Goal: Task Accomplishment & Management: Manage account settings

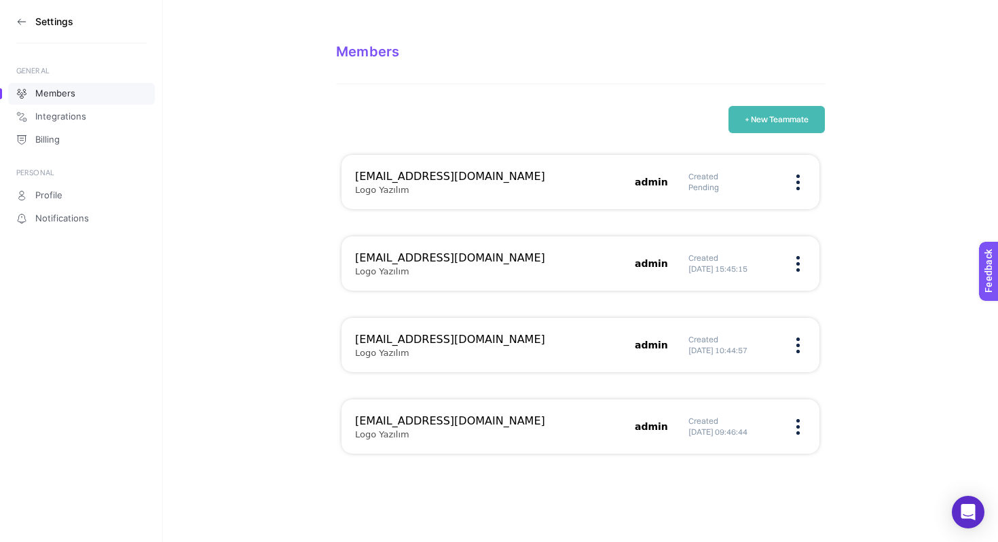
click at [422, 265] on h3 "[EMAIL_ADDRESS][DOMAIN_NAME]" at bounding box center [490, 258] width 271 height 16
click at [694, 387] on div "pelinalacca@gmail.com Logo Yazılım admin Created Pending oguzhan@roipublic.com …" at bounding box center [580, 304] width 489 height 299
drag, startPoint x: 690, startPoint y: 352, endPoint x: 739, endPoint y: 352, distance: 48.9
click at [730, 352] on h5 "[DATE] 10:44:57" at bounding box center [732, 350] width 88 height 11
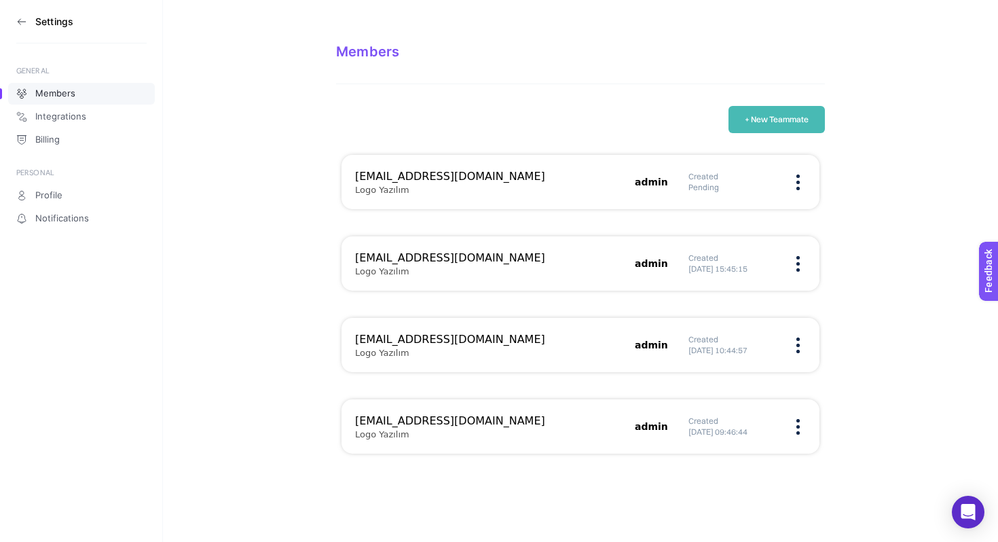
click at [743, 352] on h5 "[DATE] 10:44:57" at bounding box center [732, 350] width 88 height 11
click at [716, 440] on div "mcc@roipublic.com Logo Yazılım admin Created 25.03.2024 09:46:44" at bounding box center [580, 426] width 478 height 54
click at [755, 406] on div "mcc@roipublic.com Logo Yazılım admin Created 25.03.2024 09:46:44" at bounding box center [580, 426] width 478 height 54
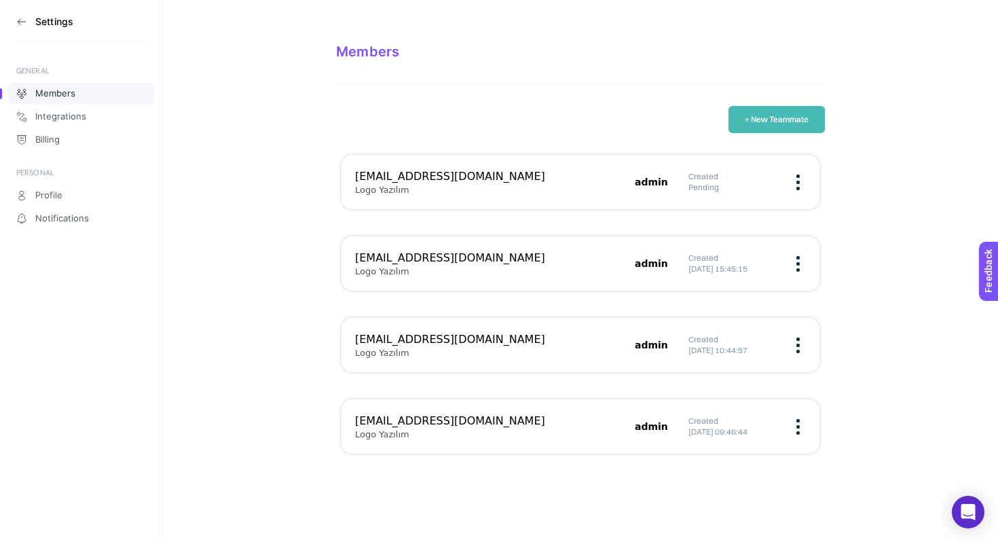
click at [461, 418] on h3 "[EMAIL_ADDRESS][DOMAIN_NAME]" at bounding box center [490, 421] width 271 height 16
click at [523, 399] on div "taner@roipublic.com Logo Yazılım admin Created 25.03.2024 10:44:57" at bounding box center [580, 426] width 478 height 54
click at [806, 428] on div "mcc@roipublic.com Logo Yazılım admin Created 25.03.2024 09:46:44" at bounding box center [580, 426] width 478 height 54
click at [798, 428] on img at bounding box center [797, 427] width 3 height 16
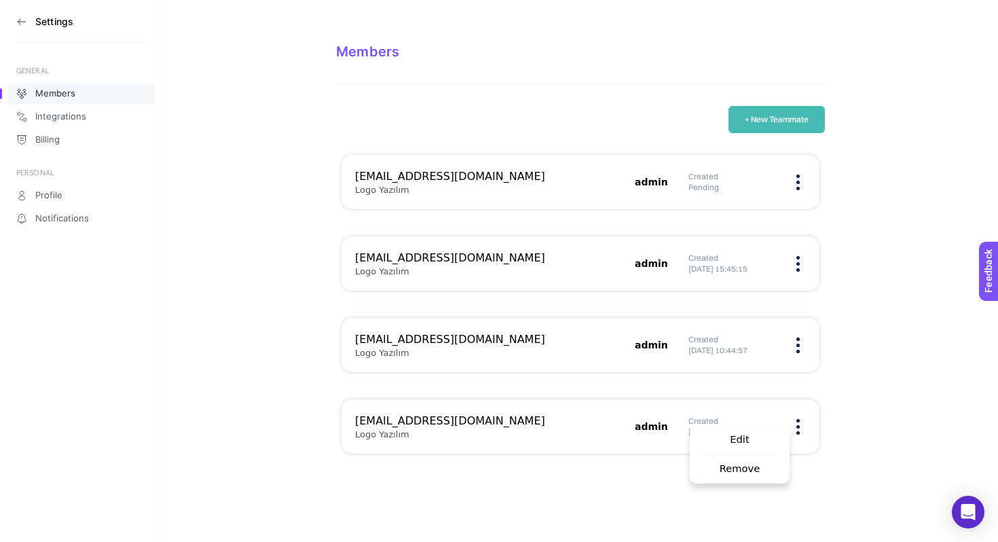
click at [760, 443] on span "Edit" at bounding box center [739, 439] width 73 height 29
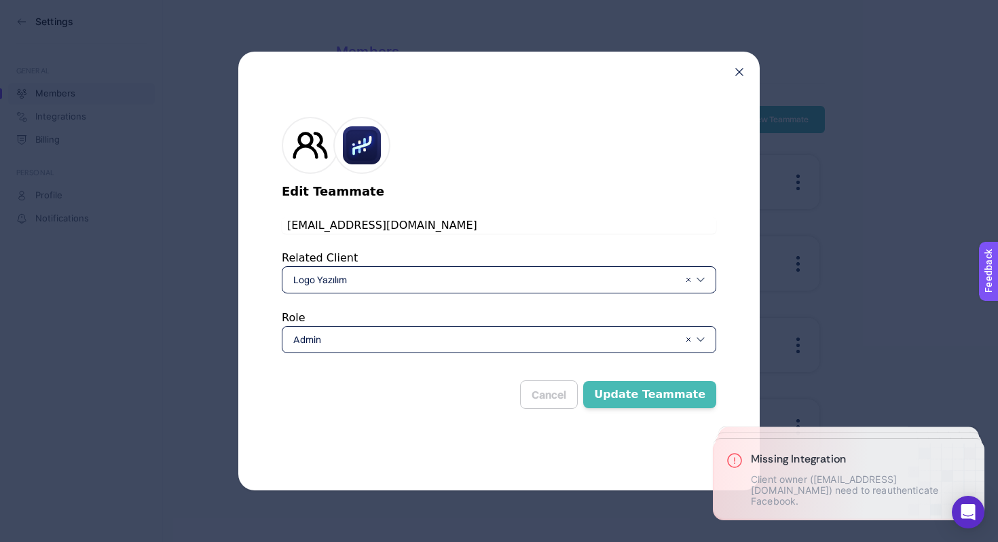
click at [733, 75] on div "Edit Teammate mcc@roipublic.com Related Client Logo Yazılım Role Admin Cancel U…" at bounding box center [498, 271] width 521 height 438
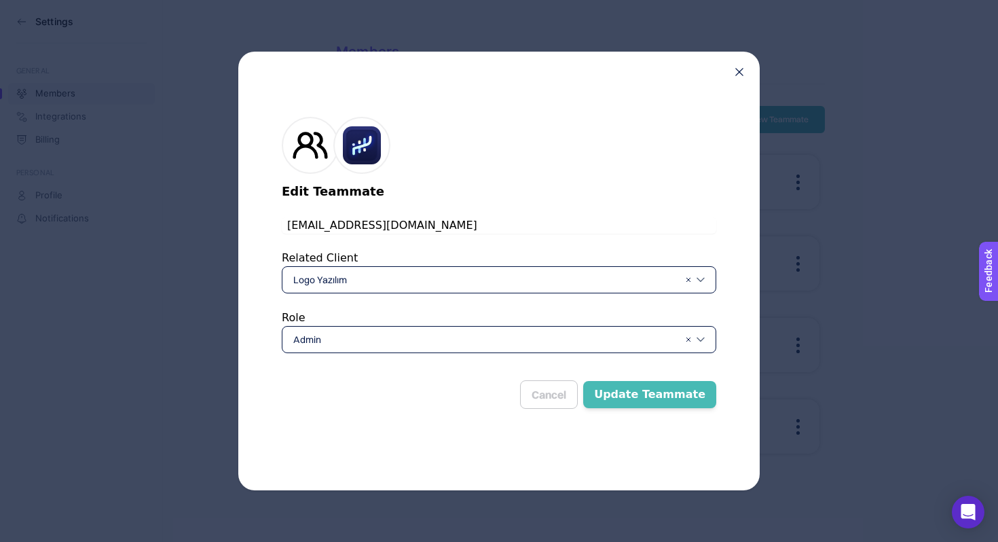
click at [734, 67] on div "Edit Teammate mcc@roipublic.com Related Client Logo Yazılım Role Admin Cancel U…" at bounding box center [498, 271] width 521 height 438
click at [740, 68] on icon at bounding box center [739, 72] width 8 height 8
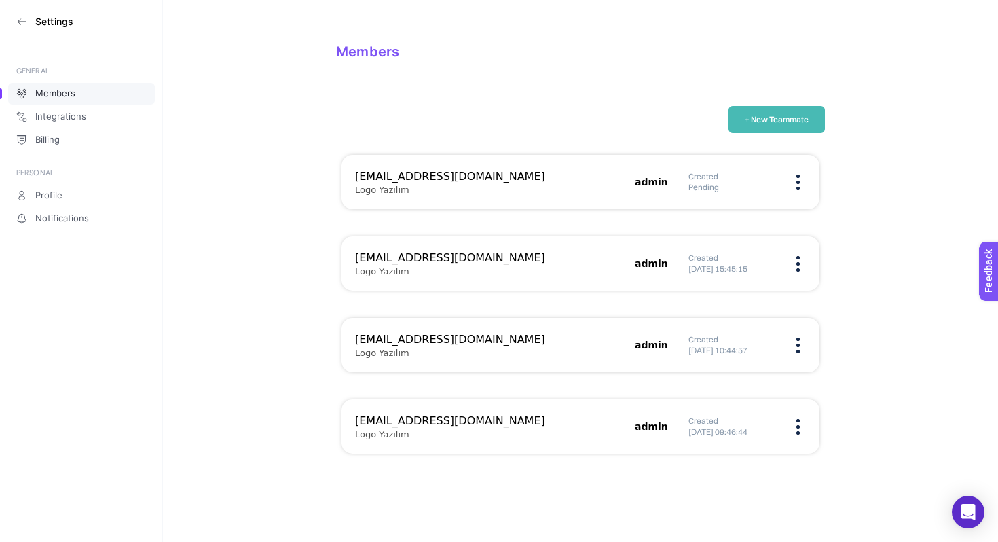
click at [798, 190] on div "Created Pending" at bounding box center [746, 182] width 117 height 22
click at [798, 185] on img at bounding box center [797, 182] width 3 height 16
click at [829, 329] on section "Members + New Teammate pelinalacca@gmail.com Logo Yazılım admin Created Pending…" at bounding box center [580, 237] width 835 height 475
click at [790, 418] on div "Created 25.03.2024 09:46:44" at bounding box center [746, 426] width 117 height 22
click at [795, 425] on figure at bounding box center [798, 426] width 16 height 3
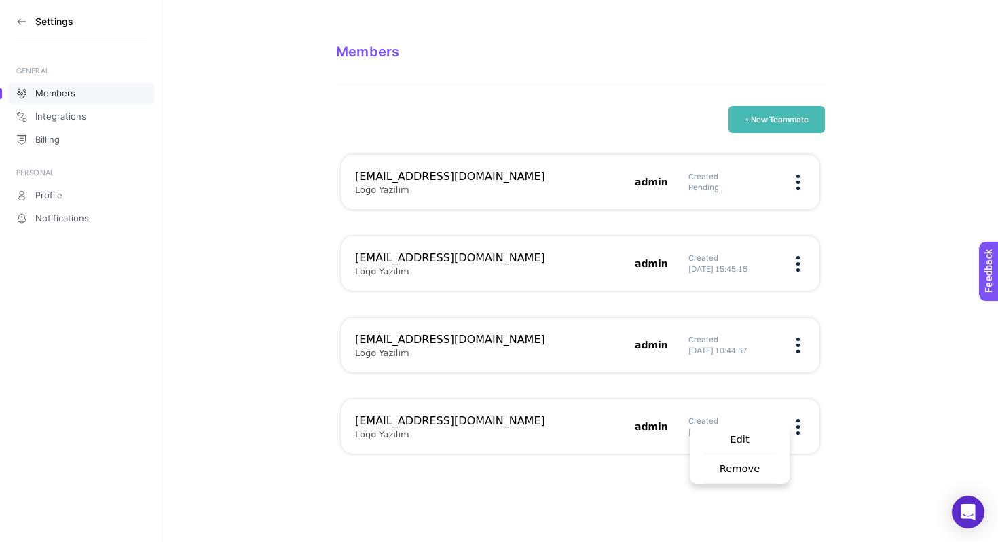
click at [763, 447] on span "Edit" at bounding box center [739, 439] width 73 height 29
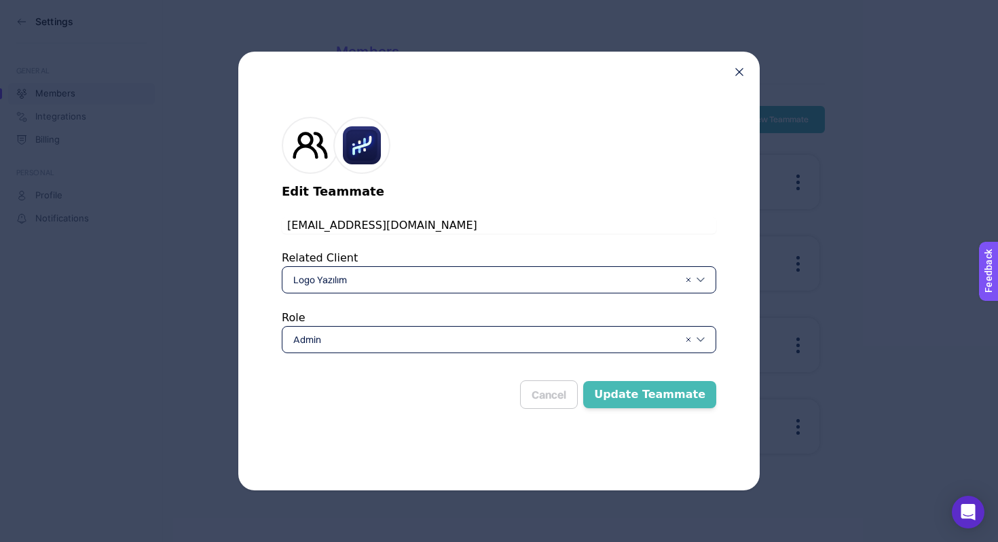
click at [647, 395] on button "Update Teammate" at bounding box center [649, 394] width 133 height 27
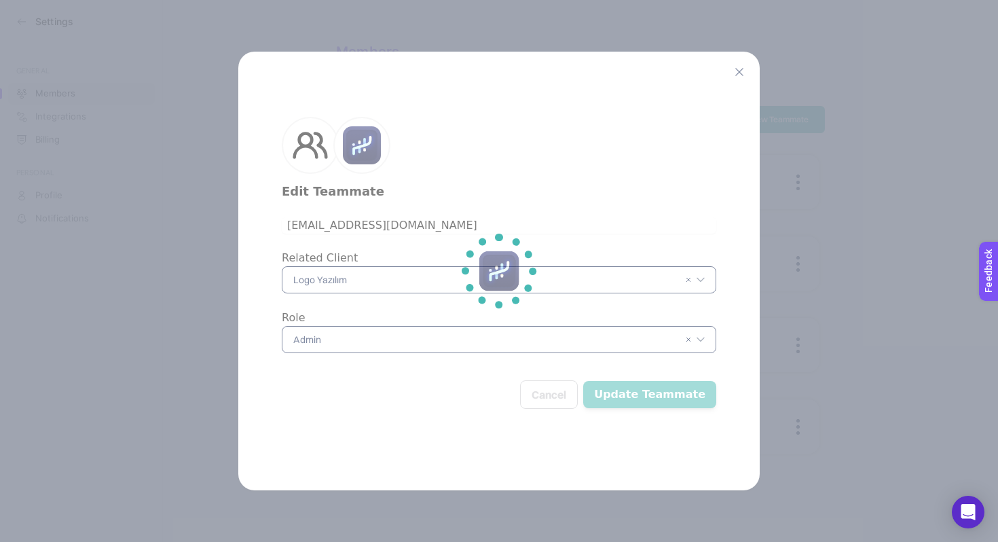
click at [741, 73] on section at bounding box center [499, 271] width 998 height 542
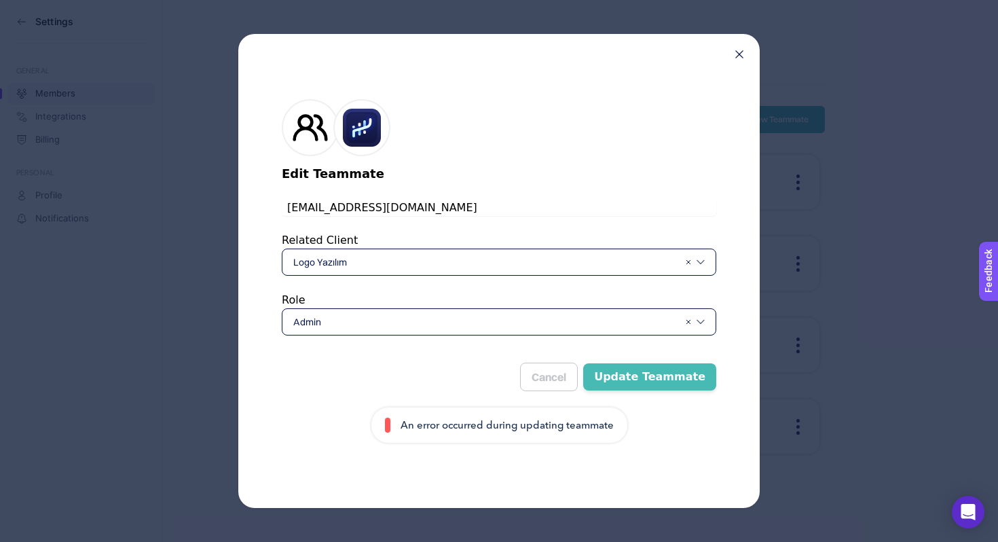
click at [738, 60] on div "Edit Teammate mcc@roipublic.com Related Client Logo Yazılım Role Admin Cancel U…" at bounding box center [498, 271] width 521 height 474
click at [738, 57] on icon at bounding box center [739, 54] width 8 height 8
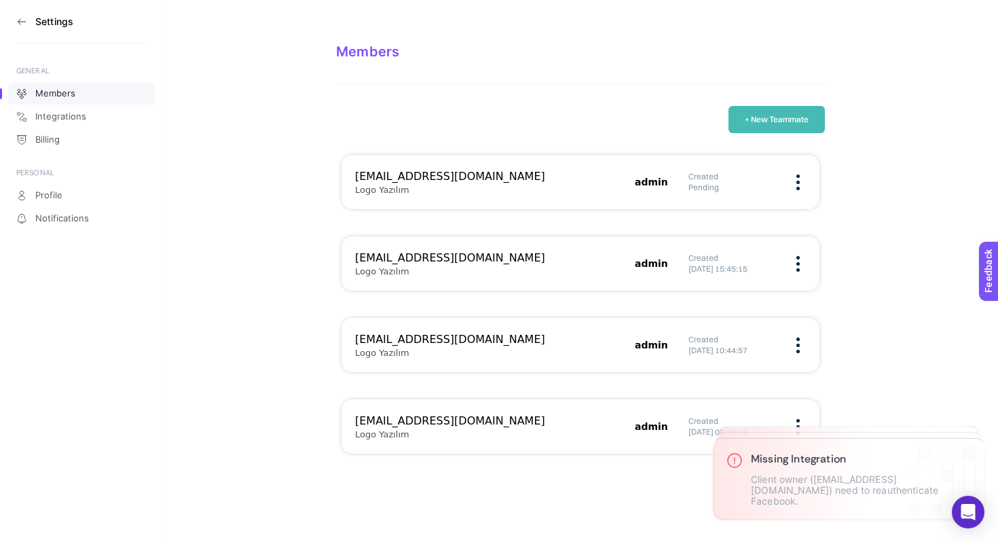
drag, startPoint x: 873, startPoint y: 235, endPoint x: 796, endPoint y: 230, distance: 77.6
click at [873, 235] on section "Members + New Teammate [EMAIL_ADDRESS][DOMAIN_NAME] Logo Yazılım admin Created …" at bounding box center [580, 237] width 835 height 475
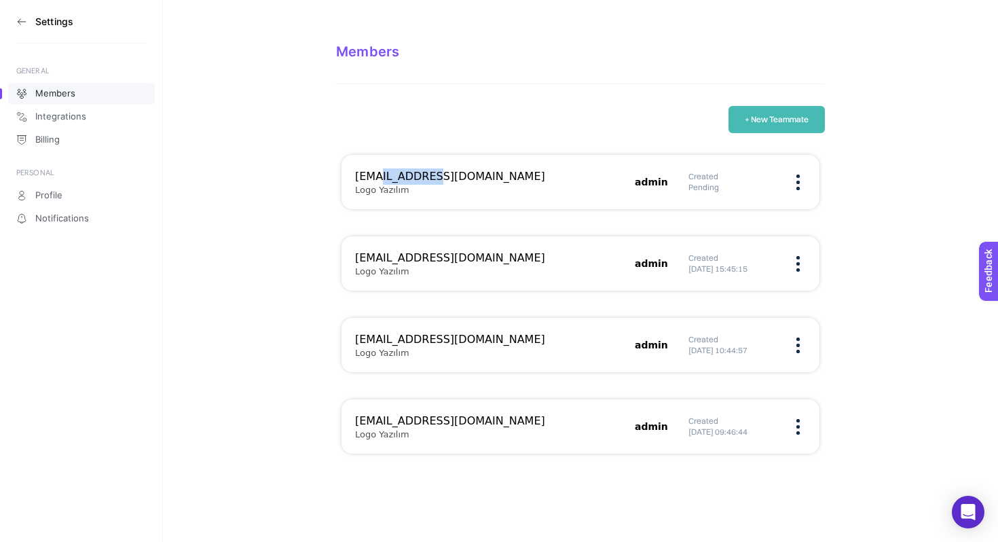
drag, startPoint x: 373, startPoint y: 177, endPoint x: 465, endPoint y: 177, distance: 91.6
click at [462, 177] on h3 "[EMAIL_ADDRESS][DOMAIN_NAME]" at bounding box center [490, 176] width 271 height 16
click at [465, 177] on h3 "[EMAIL_ADDRESS][DOMAIN_NAME]" at bounding box center [490, 176] width 271 height 16
click at [58, 152] on aside "Settings GENERAL Members Integrations Billing PERSONAL Profile Notifications" at bounding box center [81, 271] width 163 height 542
click at [63, 147] on link "Billing" at bounding box center [81, 140] width 147 height 22
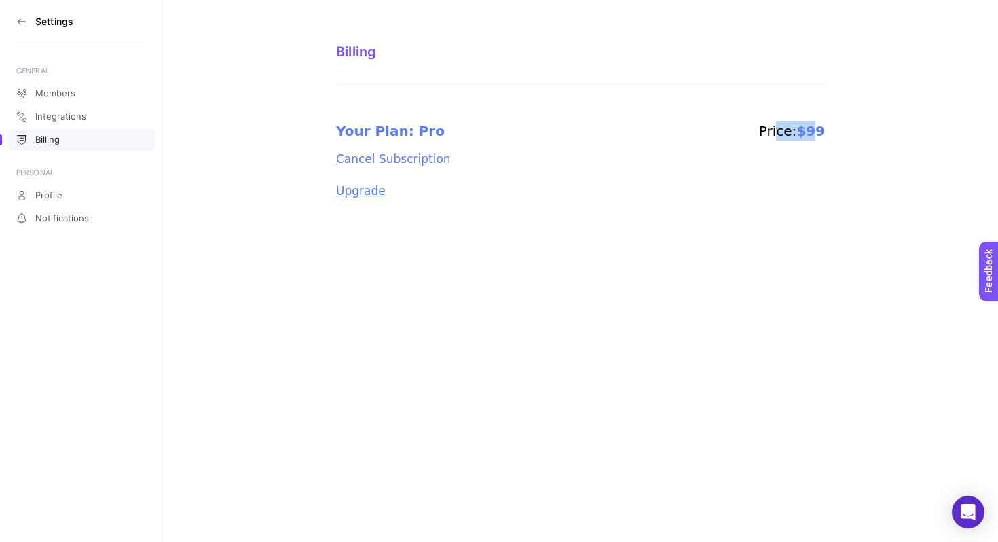
drag, startPoint x: 781, startPoint y: 121, endPoint x: 837, endPoint y: 128, distance: 56.7
click at [837, 128] on section "Billing Your Plan: Pro Price: $99 Cancel Subscription Upgrade" at bounding box center [580, 107] width 835 height 215
click at [394, 162] on button "Cancel Subscription" at bounding box center [393, 159] width 115 height 14
click at [29, 24] on section "Settings" at bounding box center [81, 21] width 130 height 43
click at [21, 20] on icon at bounding box center [21, 21] width 11 height 11
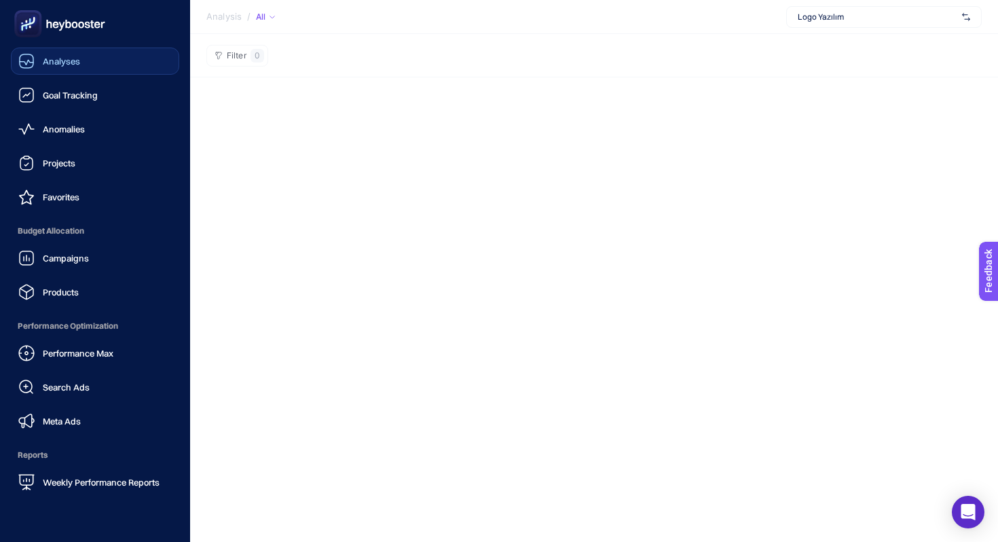
click at [138, 67] on link "Analyses" at bounding box center [95, 61] width 168 height 27
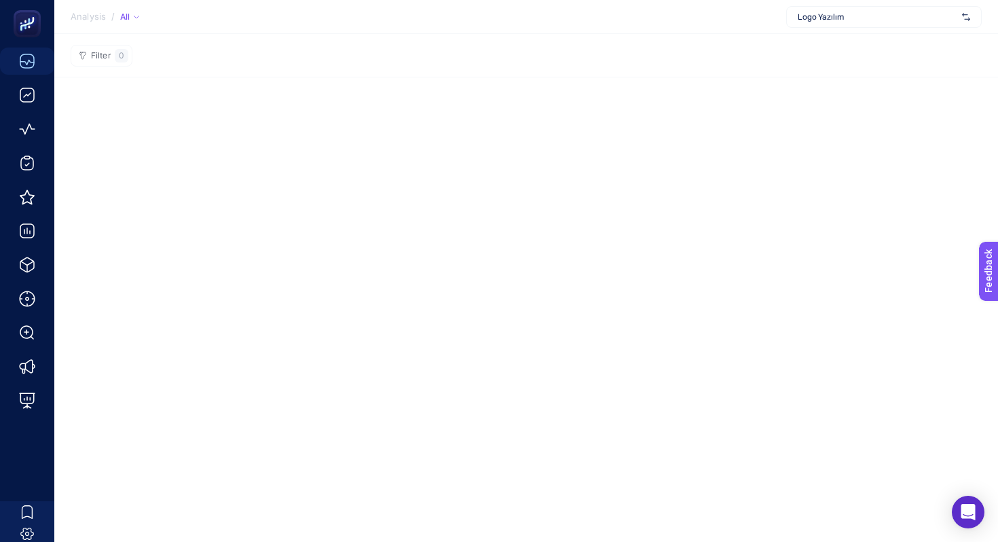
click at [839, 32] on section "Analysis / All Logo Yazılım" at bounding box center [525, 17] width 943 height 34
click at [866, 22] on span "Logo Yazılım" at bounding box center [876, 17] width 159 height 11
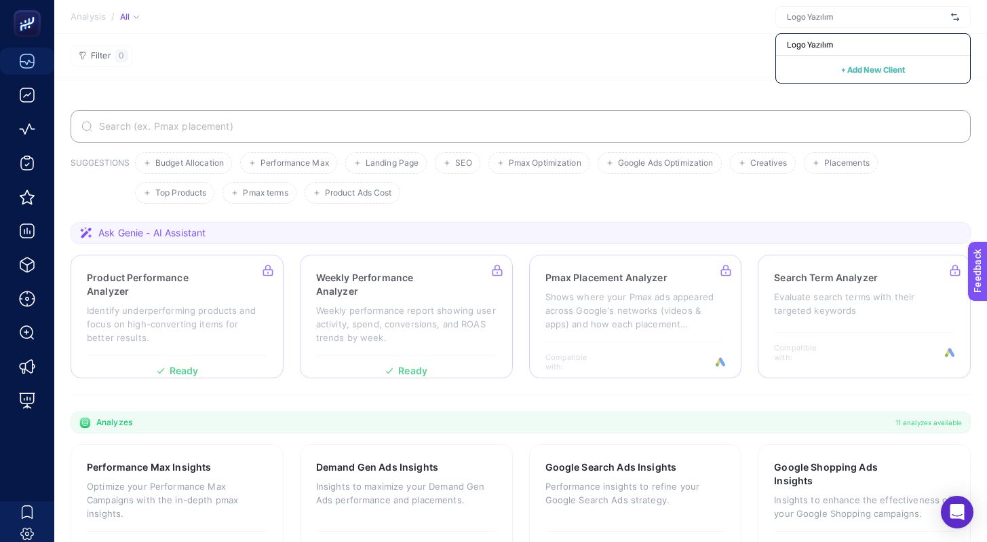
click at [668, 48] on section "Filter 0" at bounding box center [520, 55] width 933 height 43
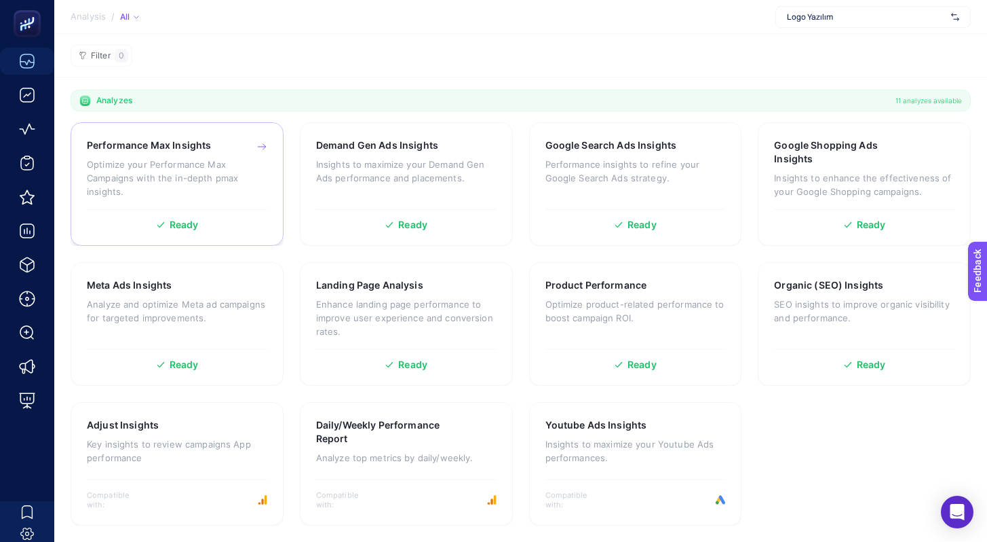
click at [214, 169] on p "Optimize your Performance Max Campaigns with the in-depth pmax insights." at bounding box center [177, 177] width 181 height 41
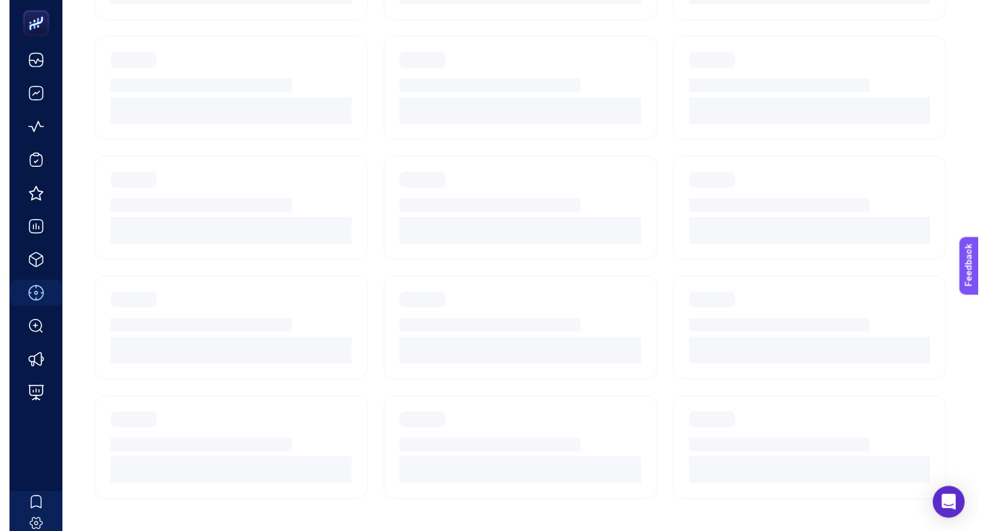
scroll to position [134, 0]
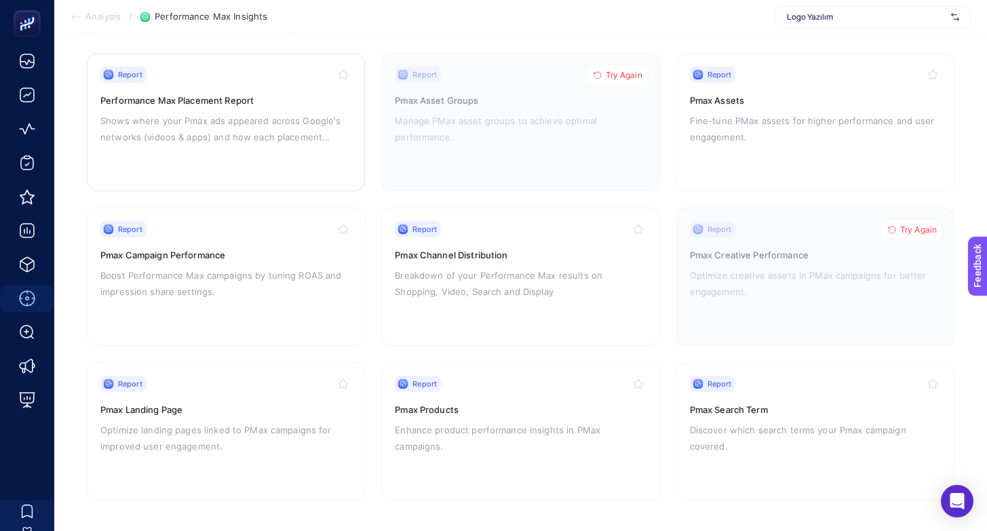
click at [141, 104] on h3 "Performance Max Placement Report" at bounding box center [225, 101] width 251 height 14
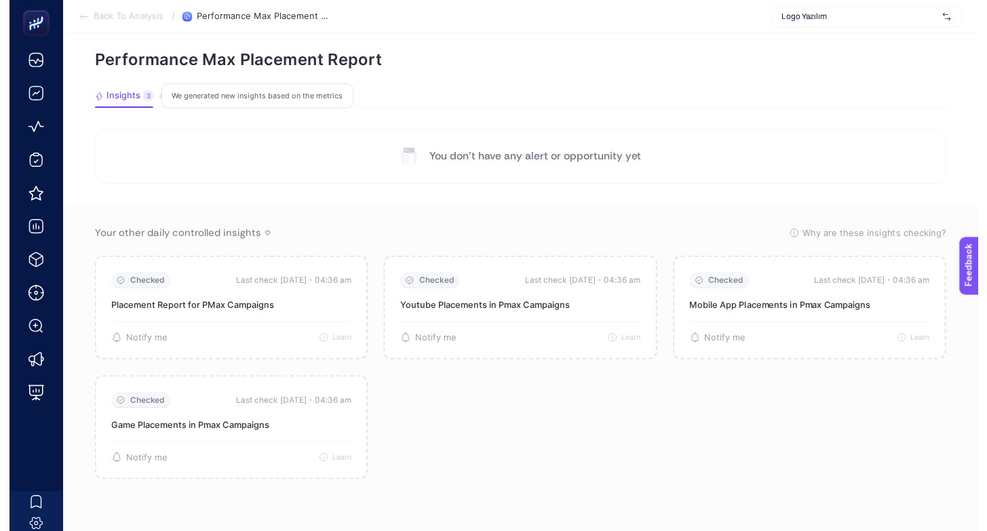
scroll to position [48, 0]
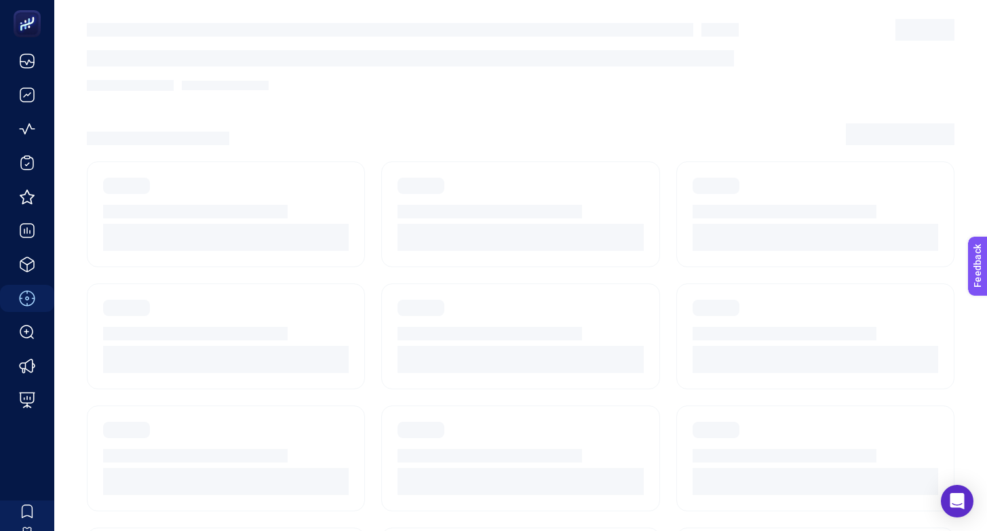
scroll to position [134, 0]
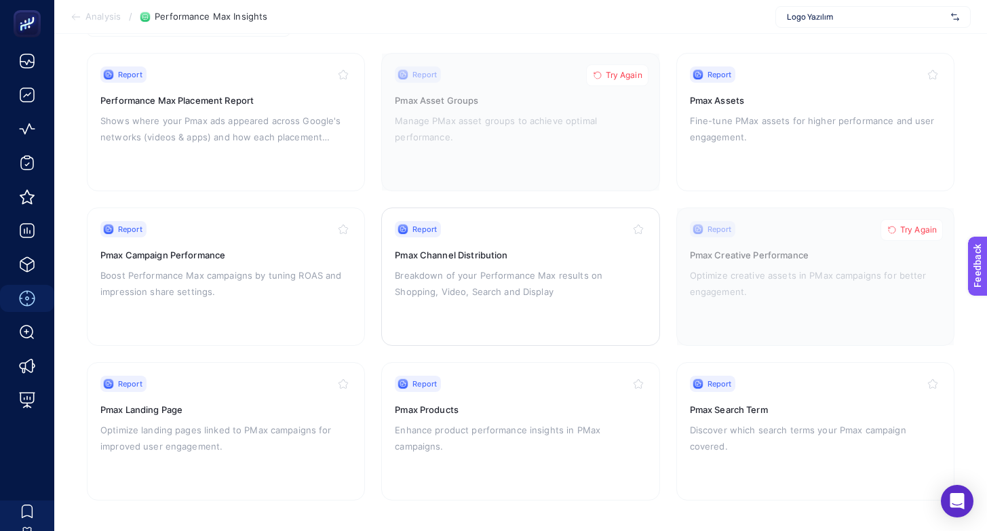
click at [563, 289] on p "Breakdown of your Performance Max results on Shopping, Video, Search and Display" at bounding box center [520, 283] width 251 height 33
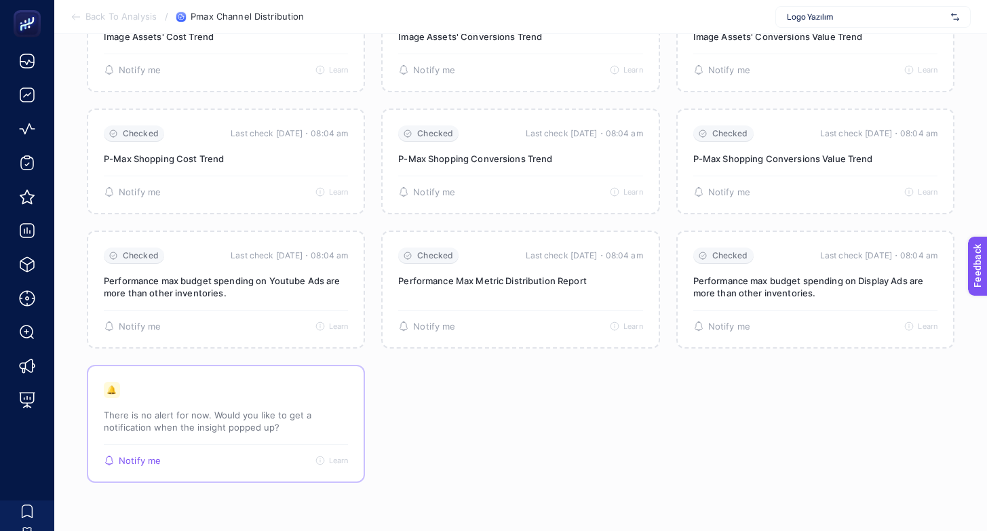
scroll to position [438, 0]
click at [259, 417] on p "There is no alert for now. Would you like to get a notification when the insigh…" at bounding box center [226, 421] width 244 height 24
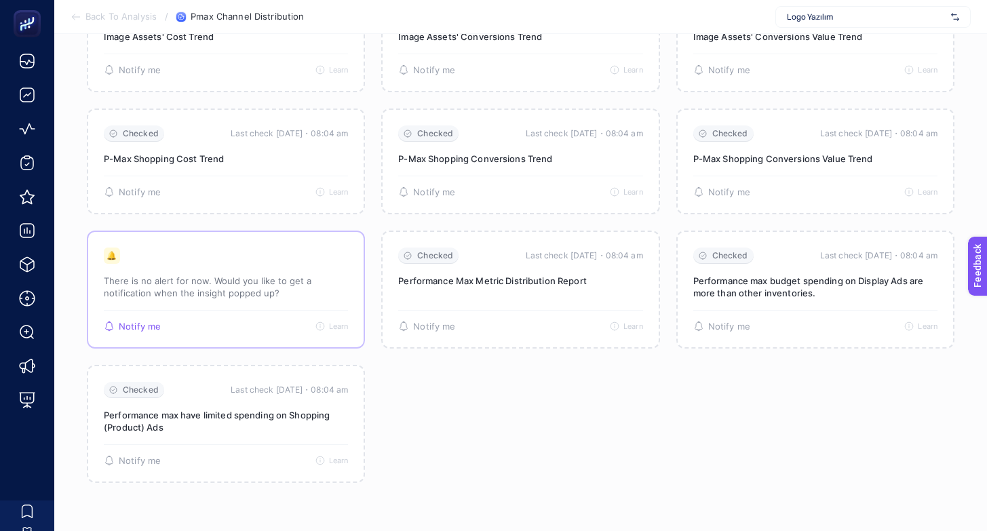
scroll to position [0, 0]
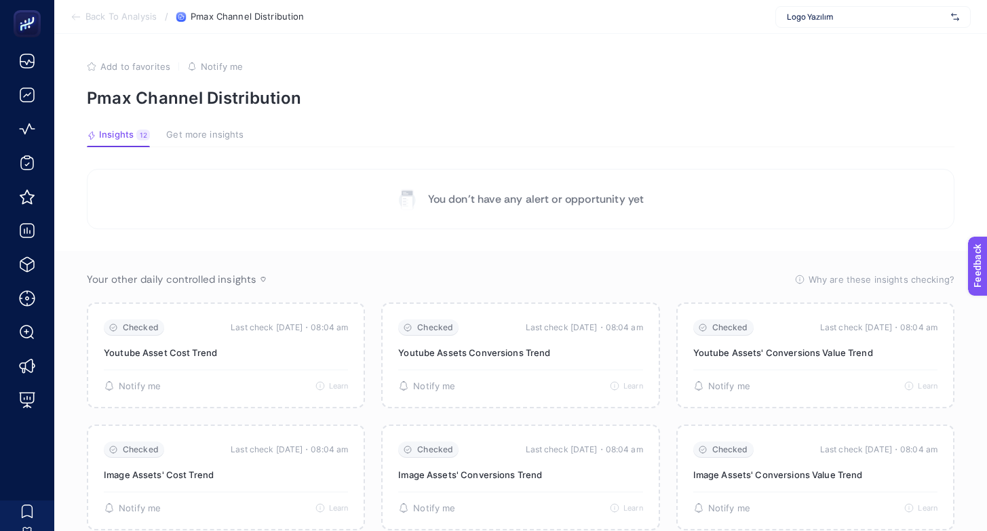
click at [109, 12] on span "Back To Analysis" at bounding box center [121, 17] width 71 height 11
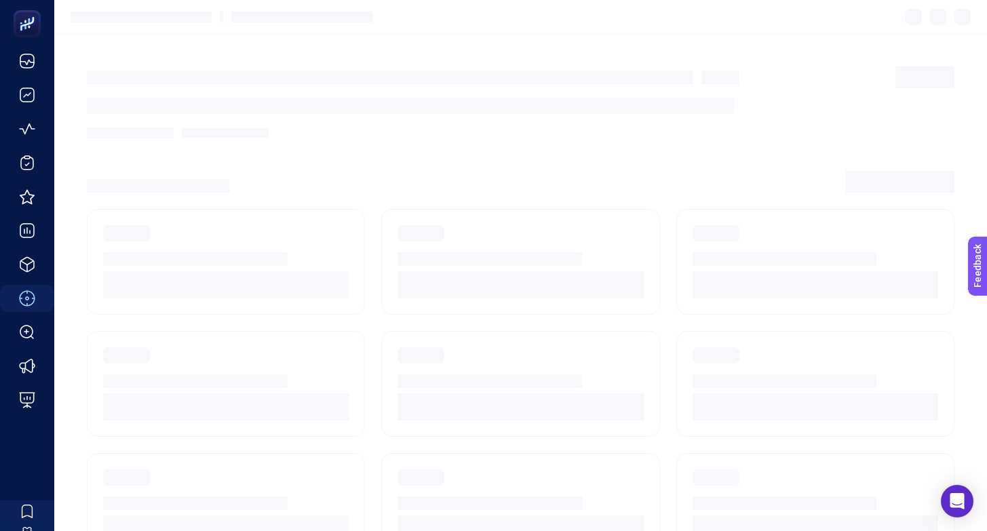
scroll to position [134, 0]
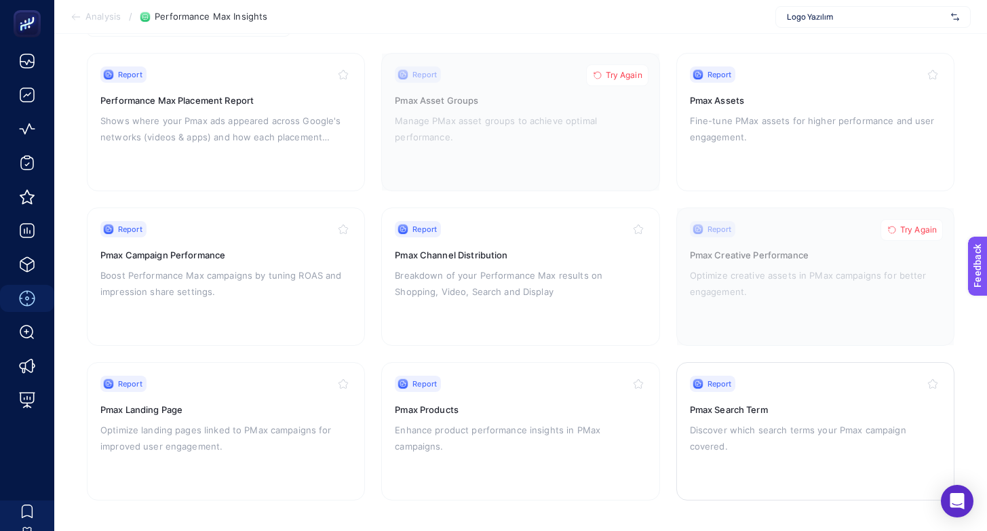
click at [719, 428] on p "Discover which search terms your Pmax campaign covered." at bounding box center [815, 438] width 251 height 33
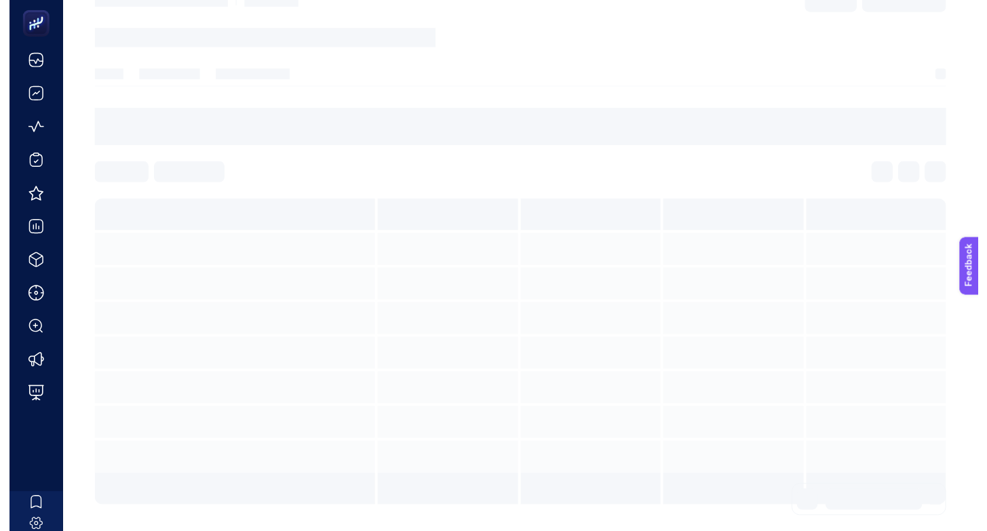
scroll to position [72, 0]
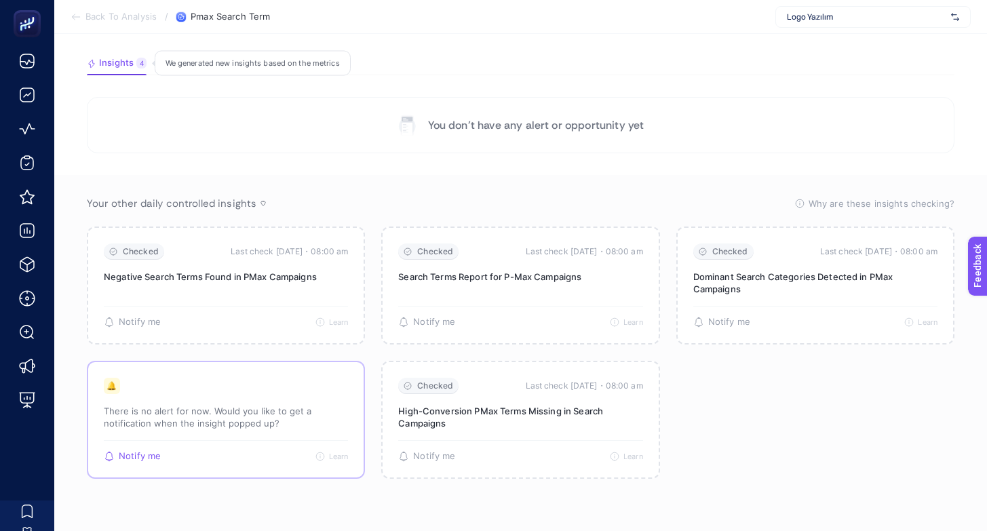
click at [204, 435] on div "🔔 There is no alert for now. Would you like to get a notification when the insi…" at bounding box center [226, 409] width 244 height 62
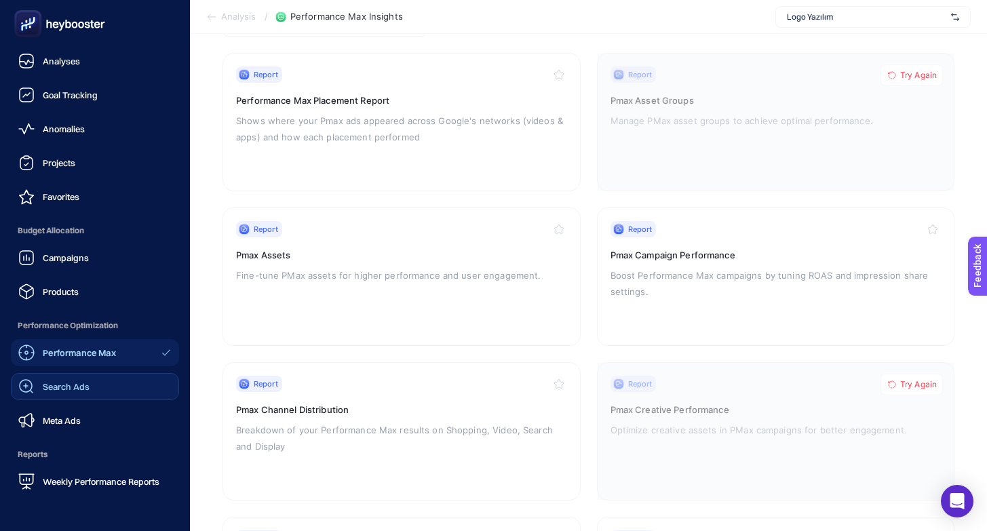
click at [79, 399] on link "Search Ads" at bounding box center [95, 386] width 168 height 27
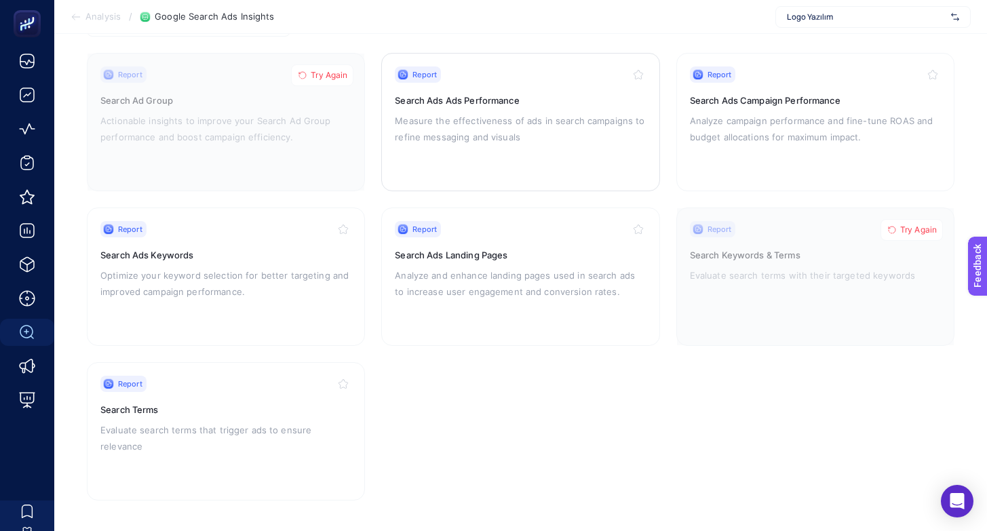
click at [500, 121] on p "Measure the effectiveness of ads in search campaigns to refine messaging and vi…" at bounding box center [520, 129] width 251 height 33
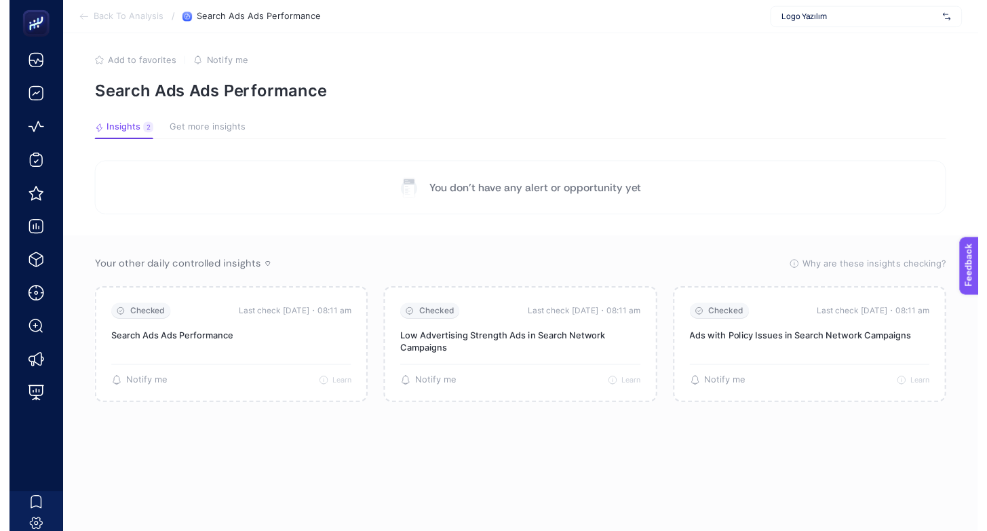
scroll to position [16, 0]
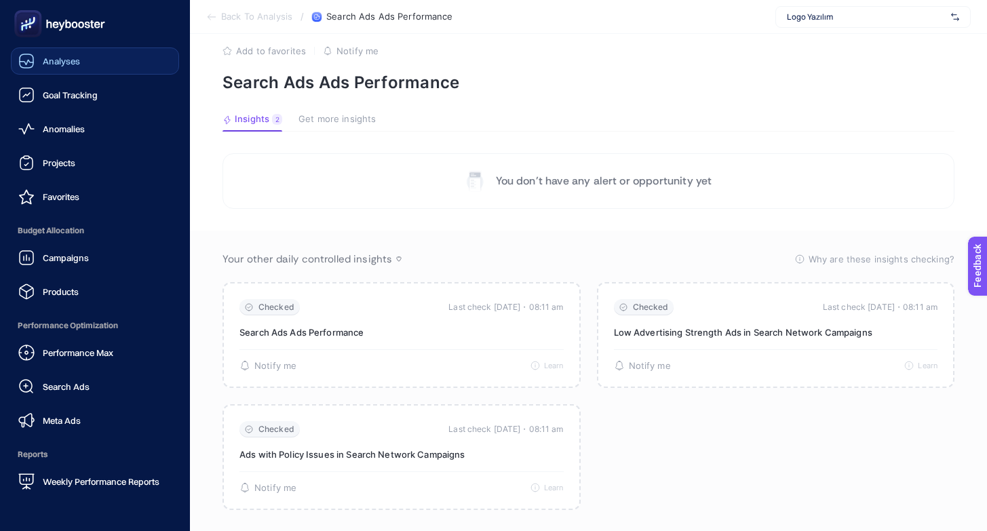
click at [69, 60] on span "Analyses" at bounding box center [61, 61] width 37 height 11
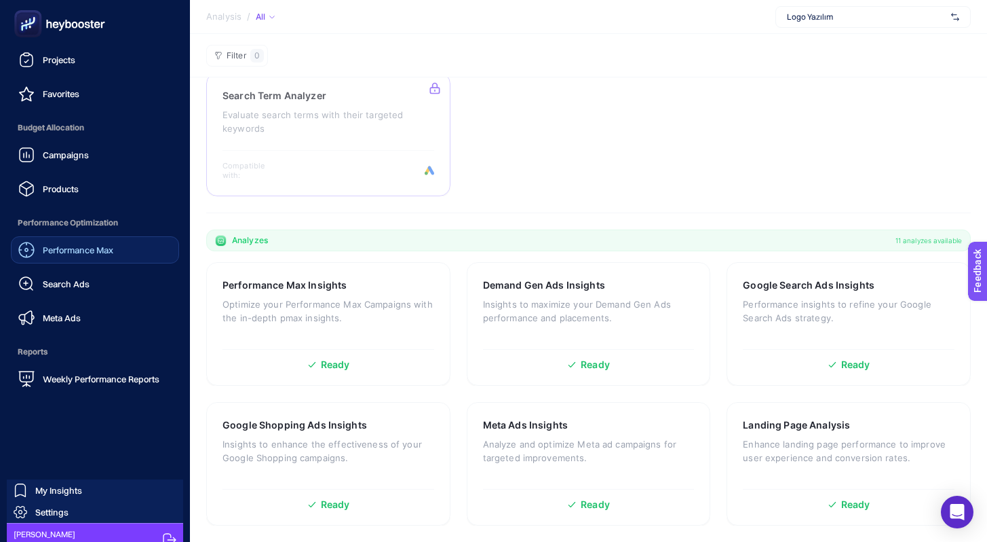
scroll to position [117, 0]
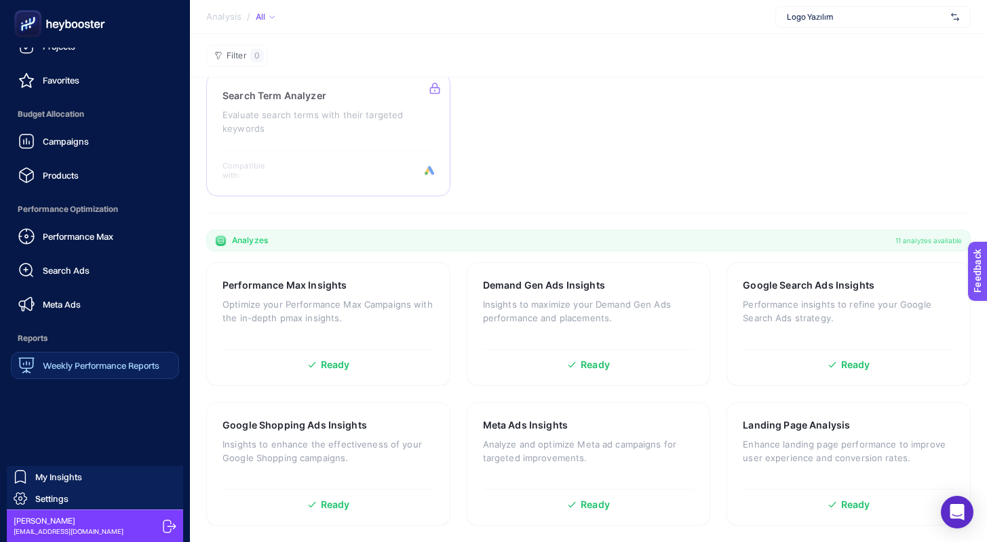
click at [79, 361] on span "Weekly Performance Reports" at bounding box center [101, 365] width 117 height 11
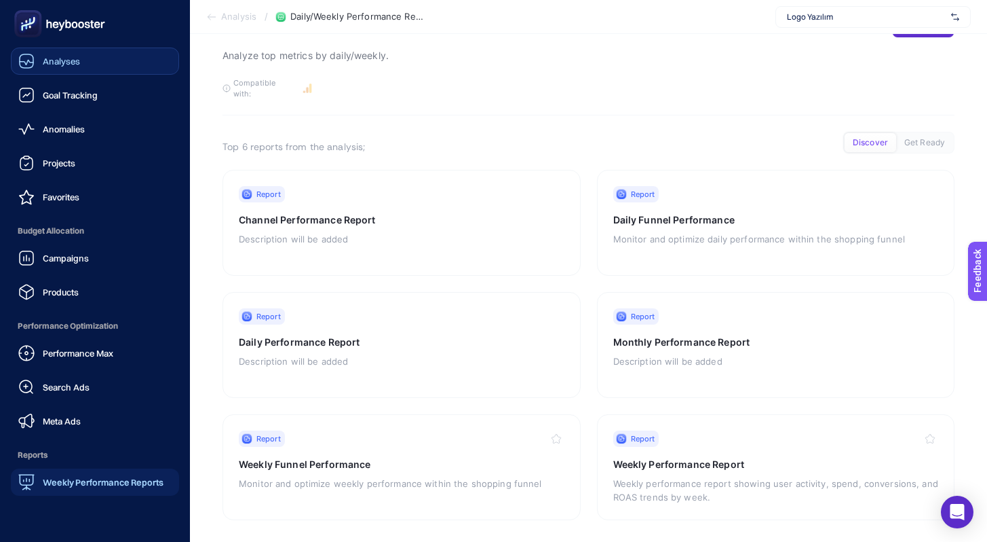
click at [77, 66] on span "Analyses" at bounding box center [61, 61] width 37 height 11
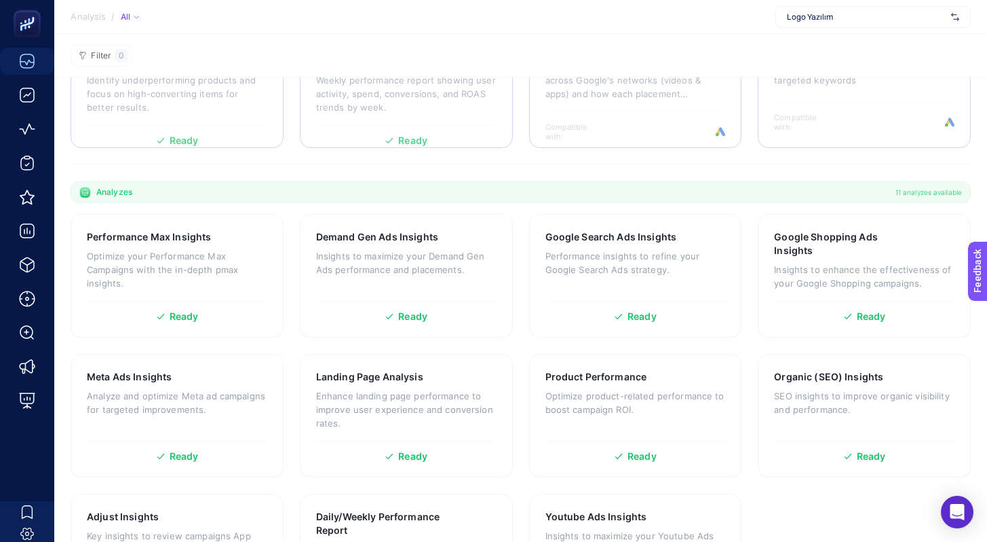
scroll to position [240, 0]
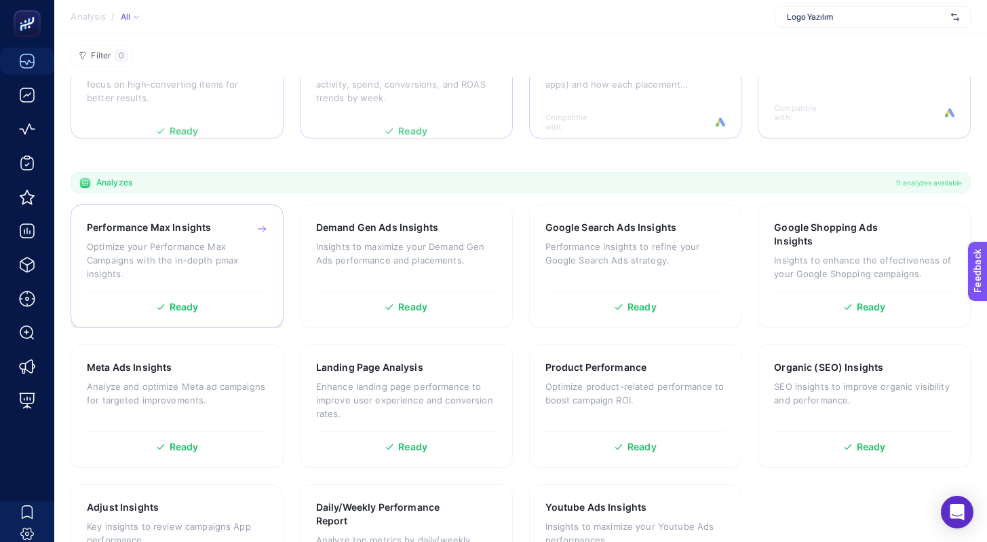
click at [236, 288] on div "Performance Max Insights Optimize your Performance Max Campaigns with the in-de…" at bounding box center [177, 256] width 181 height 71
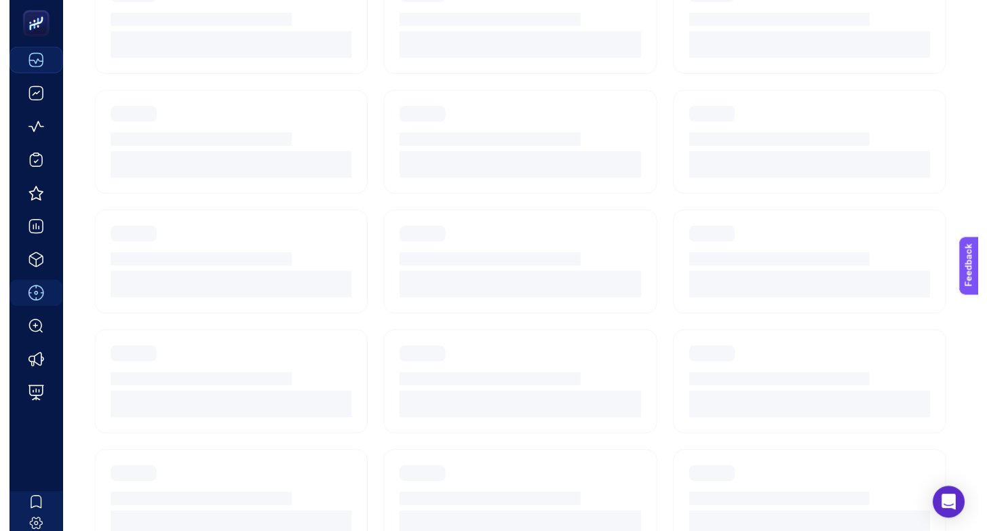
scroll to position [134, 0]
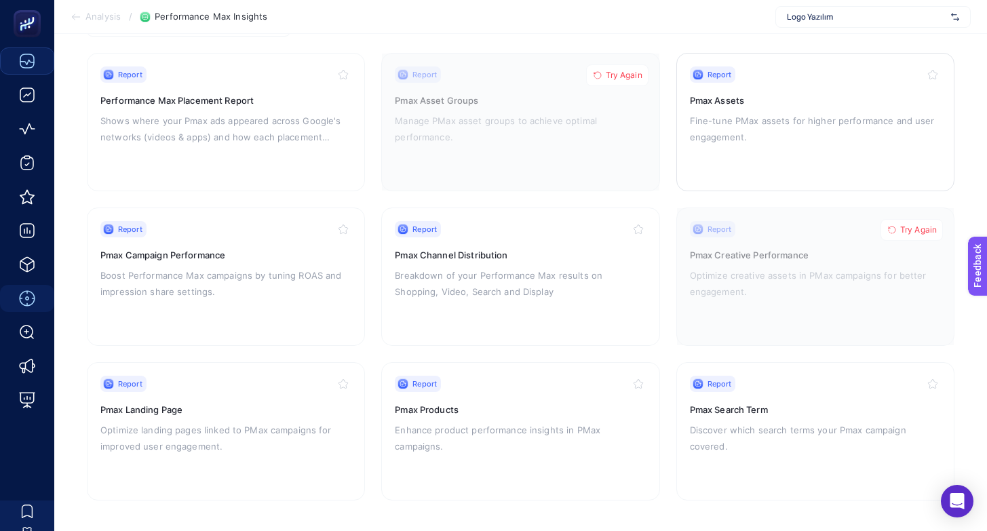
click at [716, 75] on span "Report" at bounding box center [720, 74] width 24 height 11
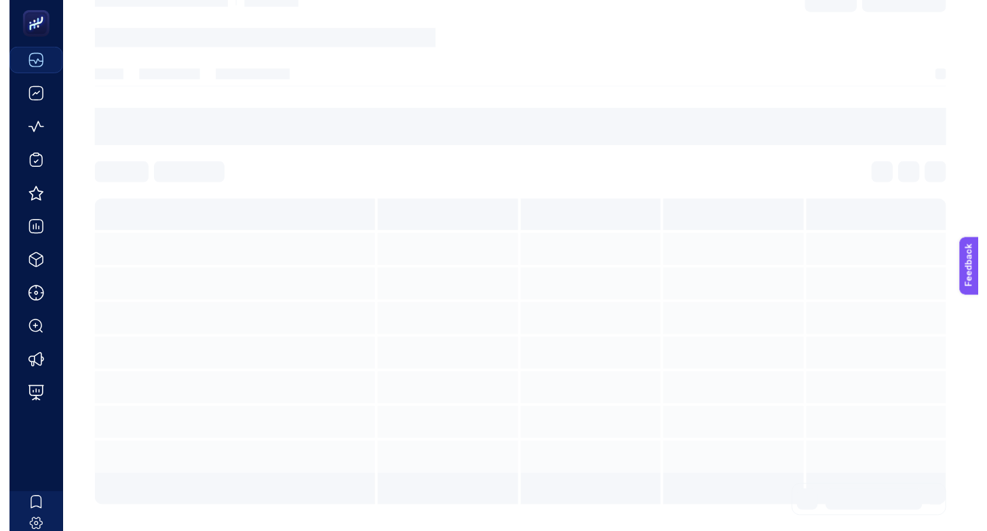
scroll to position [16, 0]
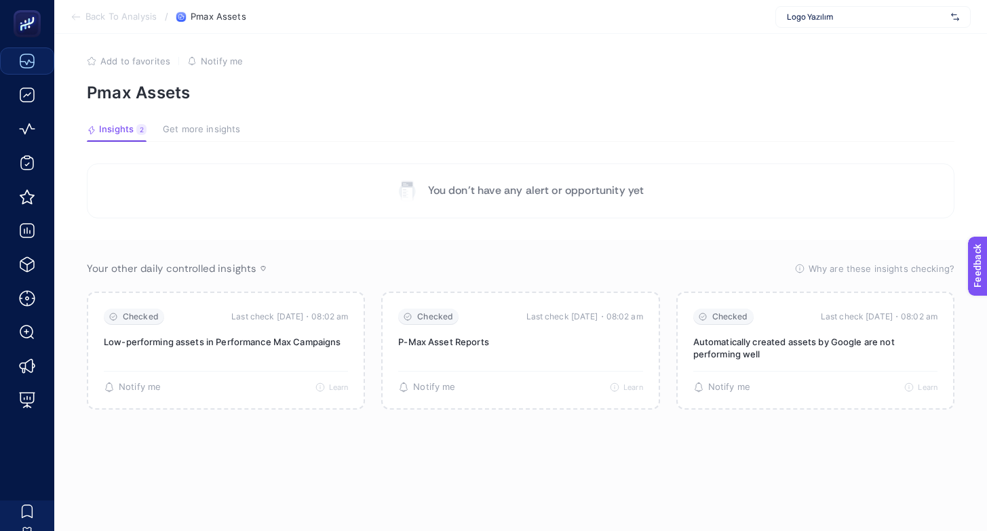
click at [205, 124] on span "Get more insights" at bounding box center [201, 129] width 77 height 11
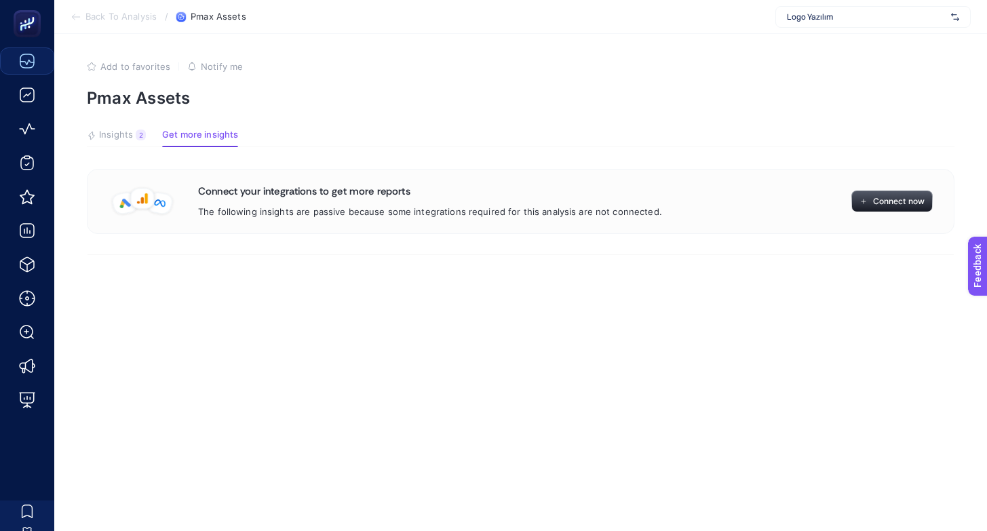
scroll to position [0, 0]
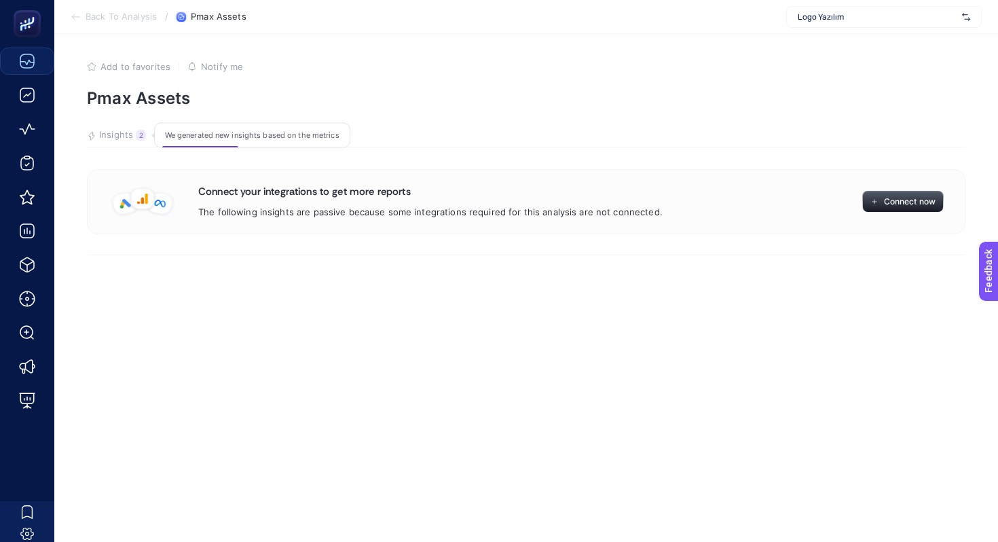
click at [117, 134] on span "Insights" at bounding box center [116, 135] width 34 height 11
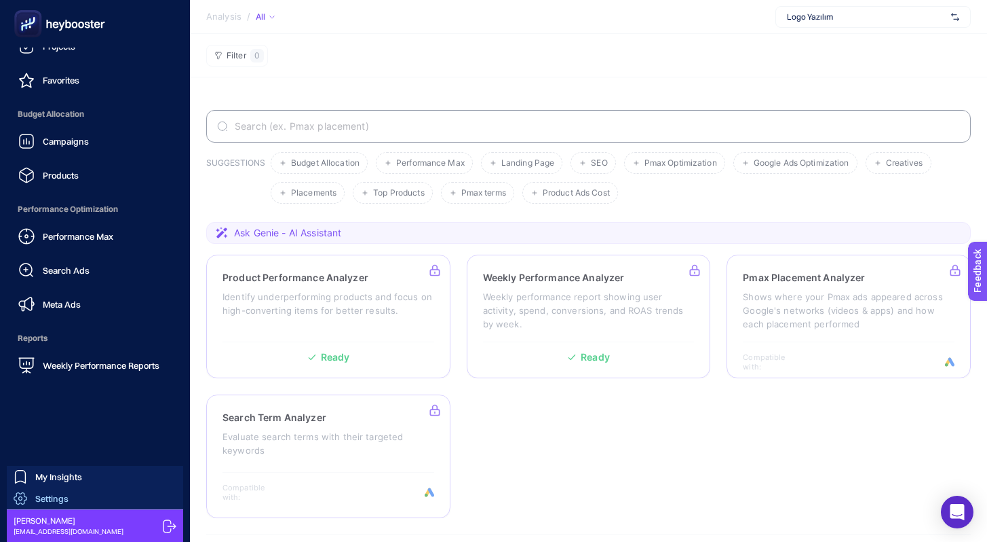
click at [95, 491] on link "Settings" at bounding box center [95, 498] width 176 height 22
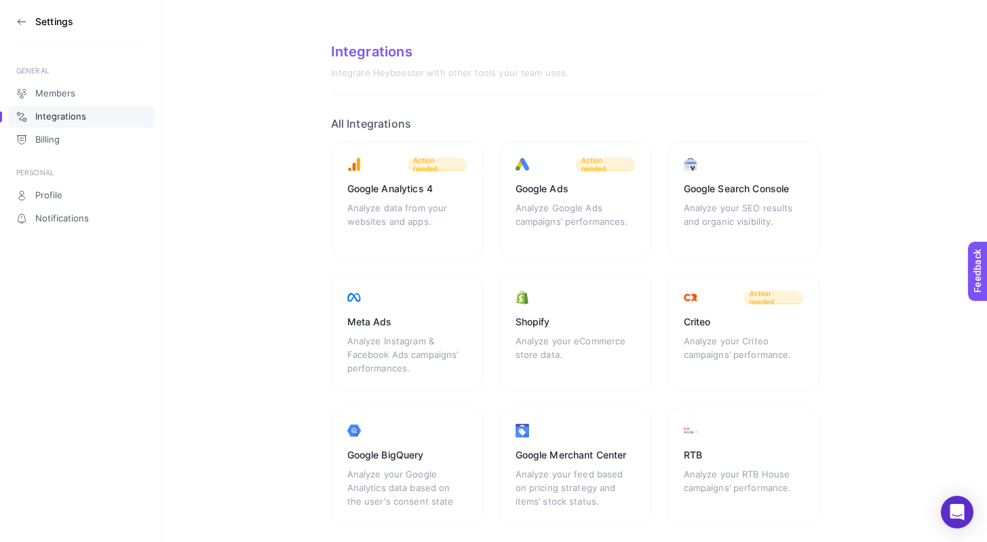
click at [81, 128] on div "Members Integrations Billing" at bounding box center [81, 115] width 147 height 69
click at [75, 141] on link "Billing" at bounding box center [81, 140] width 147 height 22
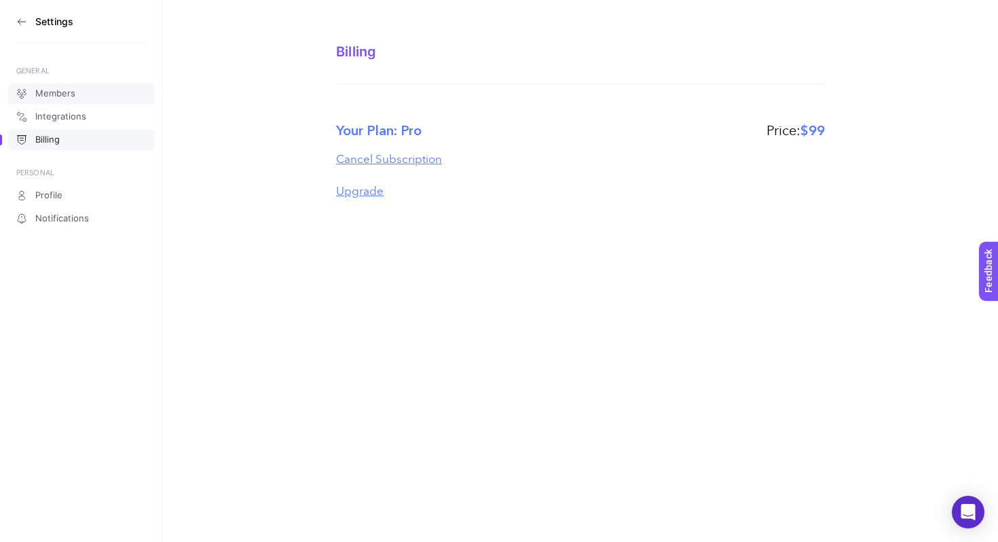
click at [104, 100] on link "Members" at bounding box center [81, 94] width 147 height 22
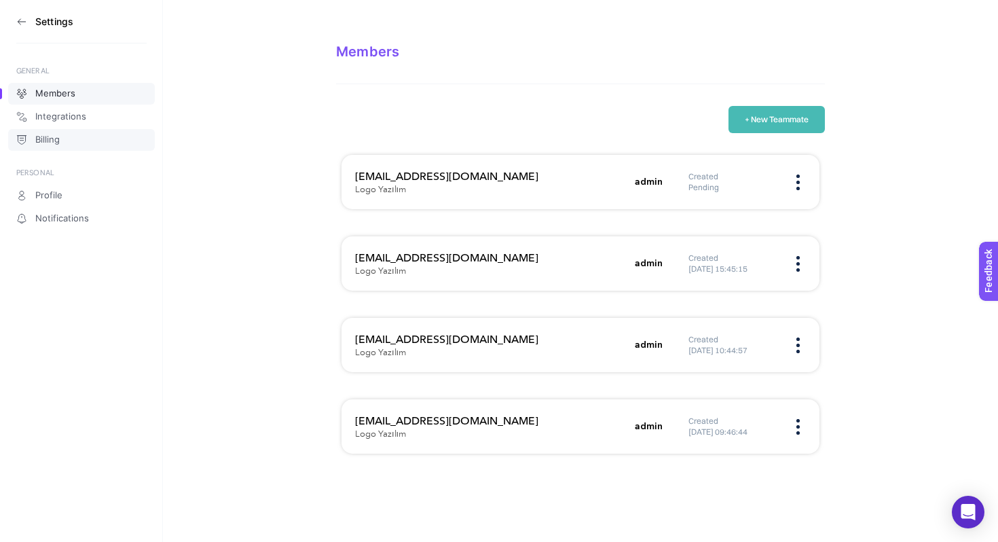
click at [50, 136] on span "Billing" at bounding box center [47, 139] width 24 height 11
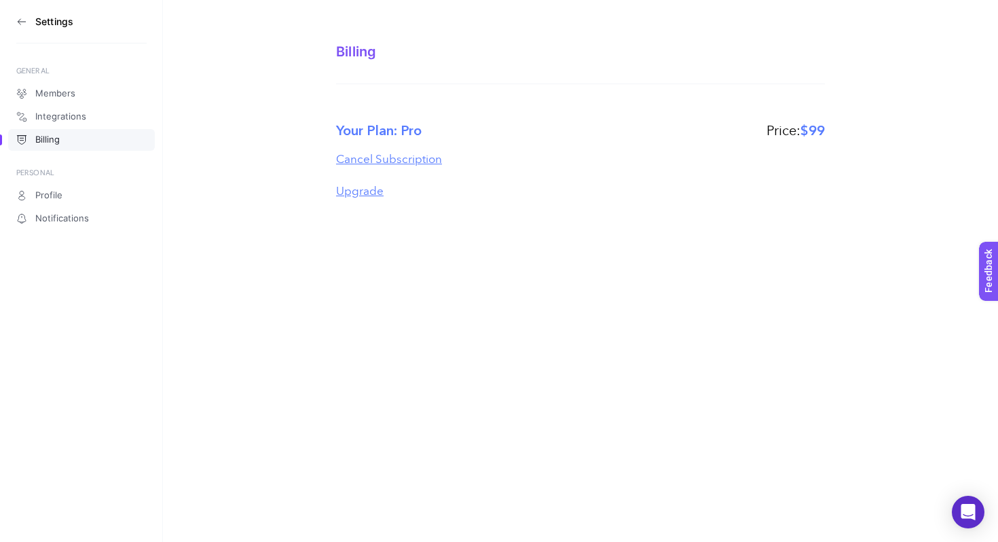
click at [405, 118] on section "Your Plan: Pro Price: $99 Cancel Subscription Upgrade" at bounding box center [580, 160] width 489 height 109
click at [28, 22] on section "Settings" at bounding box center [81, 21] width 130 height 43
click at [25, 22] on icon at bounding box center [21, 21] width 11 height 11
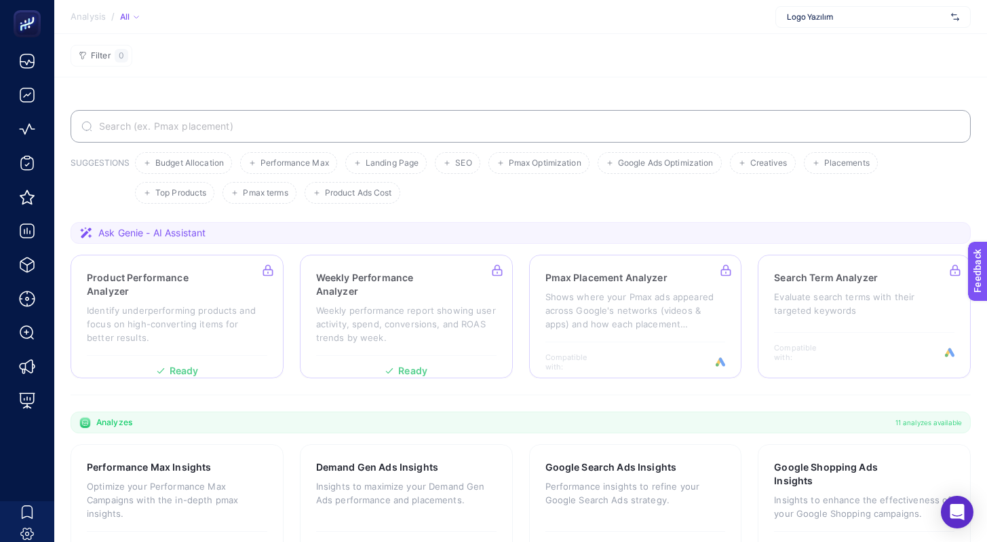
click at [828, 12] on span "Logo Yazılım" at bounding box center [866, 17] width 159 height 11
click at [406, 77] on section "Filter 0" at bounding box center [520, 55] width 933 height 43
click at [858, 18] on span "Logo Yazılım" at bounding box center [866, 17] width 159 height 11
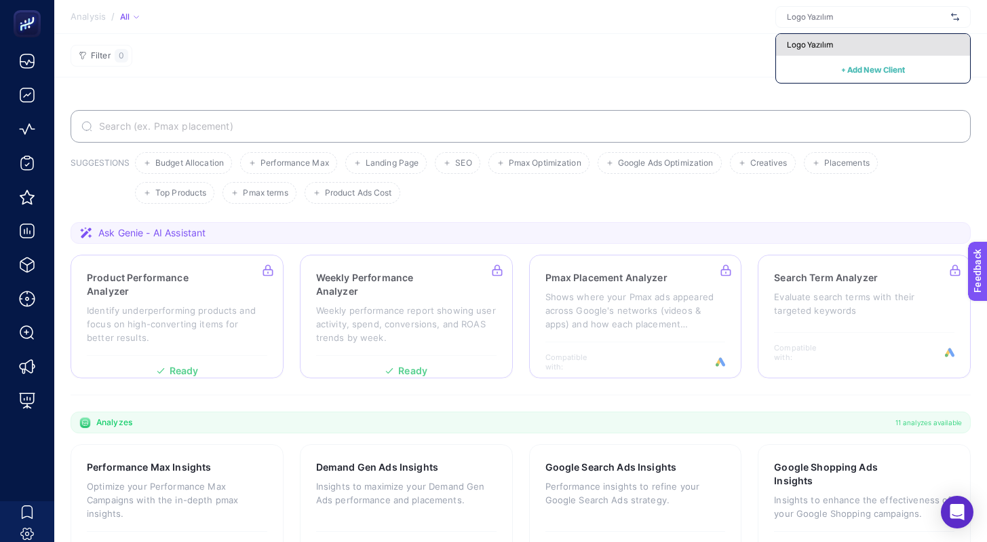
click at [843, 41] on div "Logo Yazılım" at bounding box center [873, 45] width 194 height 22
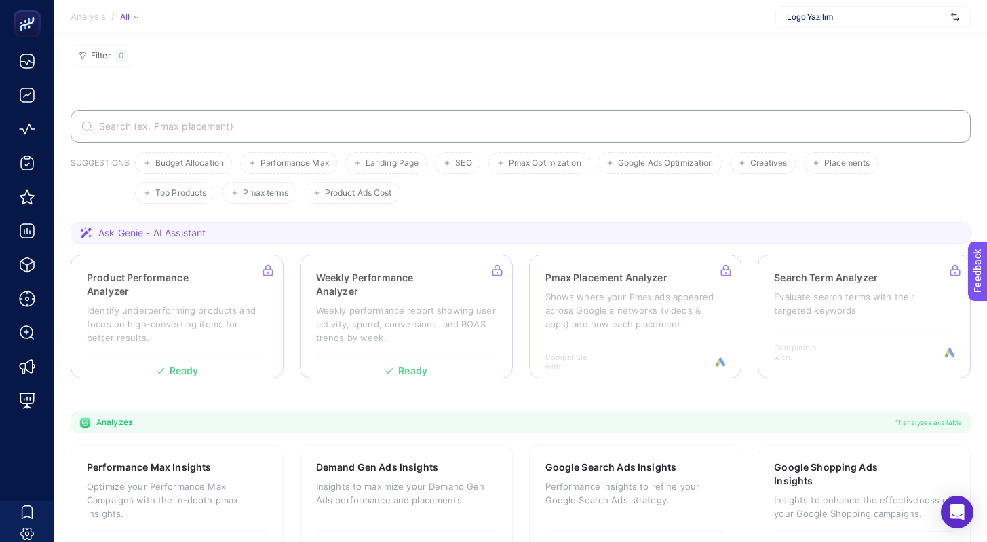
click at [816, 11] on div "Logo Yazılım" at bounding box center [873, 17] width 195 height 22
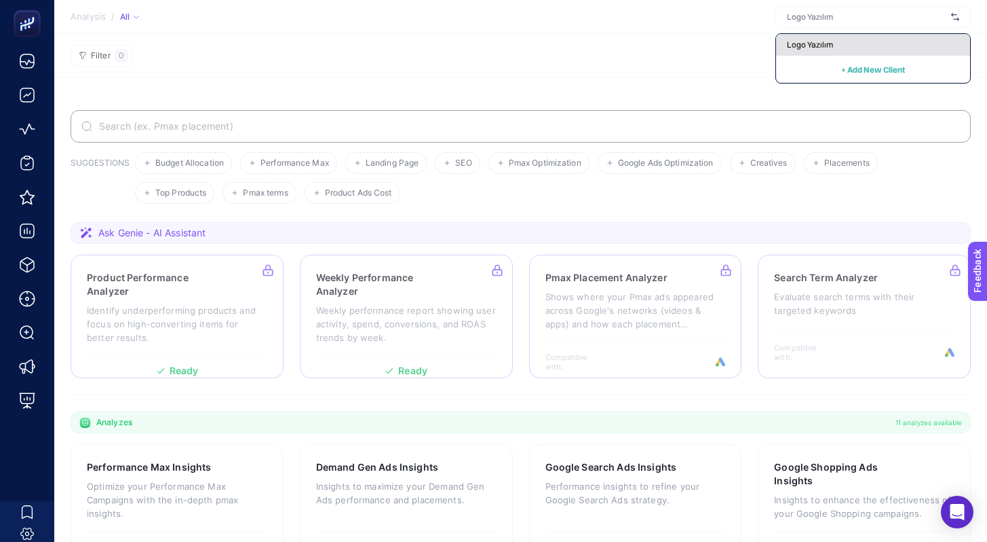
click at [816, 39] on span "Logo Yazılım" at bounding box center [810, 44] width 46 height 11
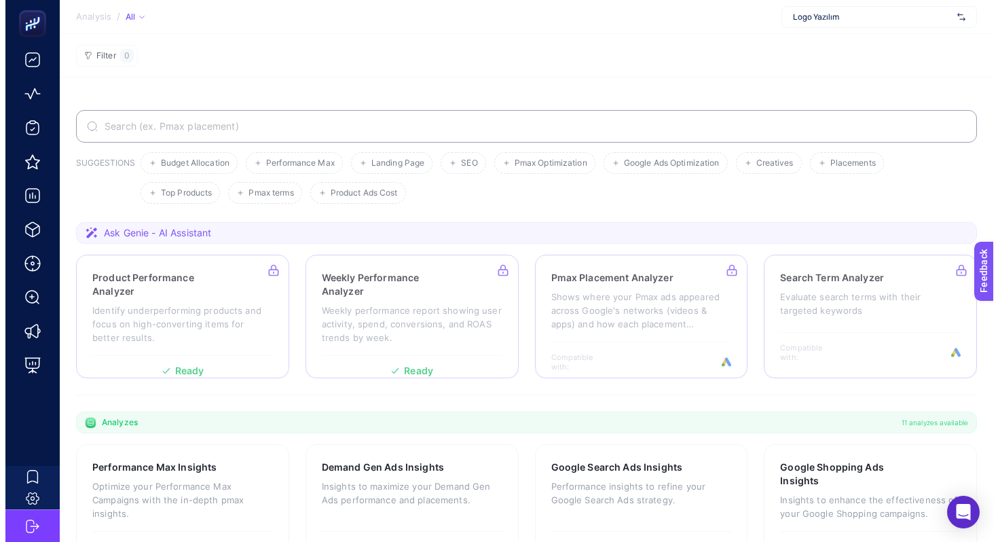
scroll to position [35, 0]
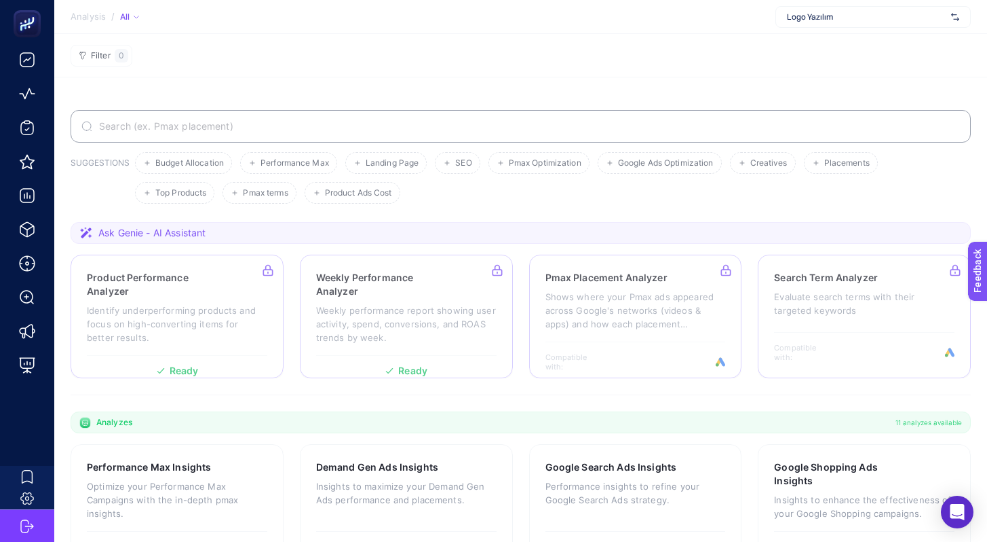
click at [855, 22] on span "Logo Yazılım" at bounding box center [866, 17] width 159 height 11
click at [351, 80] on section "SUGGESTIONS Budget Allocation Performance Max Landing Page SEO Pmax Optimizatio…" at bounding box center [520, 470] width 933 height 786
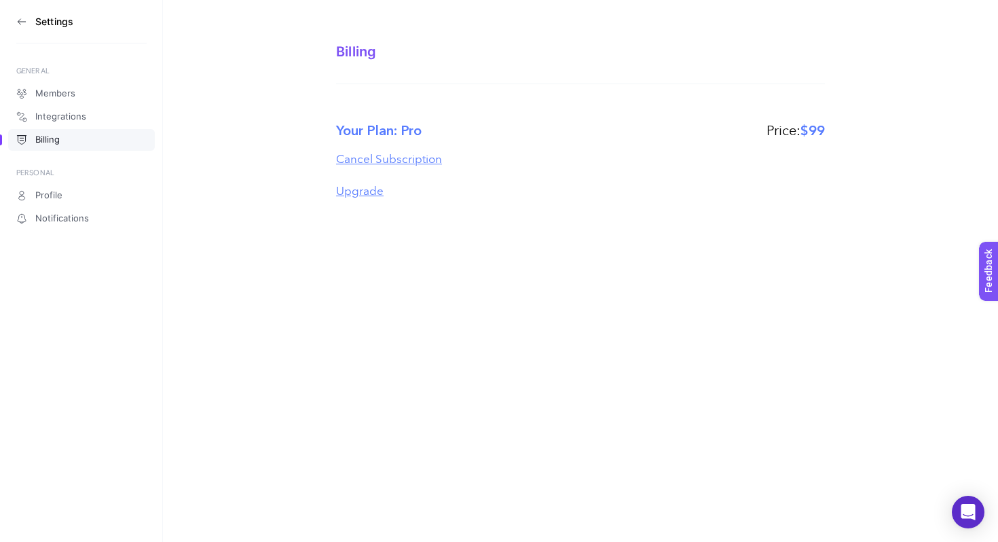
click at [393, 223] on div "Settings GENERAL Members Integrations Billing PERSONAL Profile Notifications Bi…" at bounding box center [499, 271] width 998 height 542
click at [411, 169] on section "Your Plan: Pro Price: $99 Cancel Subscription Upgrade" at bounding box center [580, 160] width 489 height 109
click at [414, 164] on button "Cancel Subscription" at bounding box center [389, 159] width 106 height 12
click at [74, 95] on span "Members" at bounding box center [55, 93] width 40 height 11
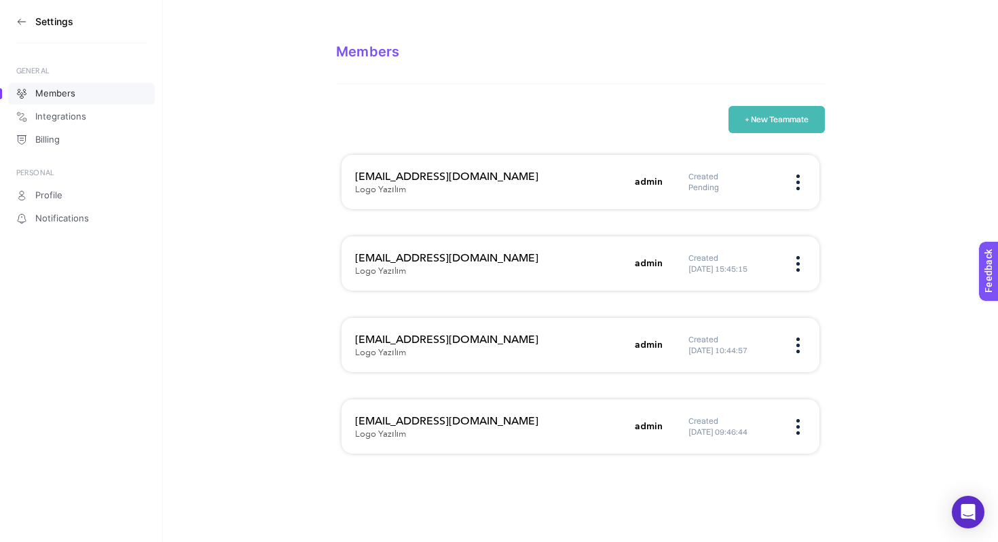
click at [405, 416] on h3 "[EMAIL_ADDRESS][DOMAIN_NAME]" at bounding box center [490, 421] width 271 height 16
click at [405, 418] on h3 "[EMAIL_ADDRESS][DOMAIN_NAME]" at bounding box center [490, 421] width 271 height 16
copy h3 "roipublic"
click at [339, 130] on div "+ New Teammate" at bounding box center [580, 119] width 489 height 27
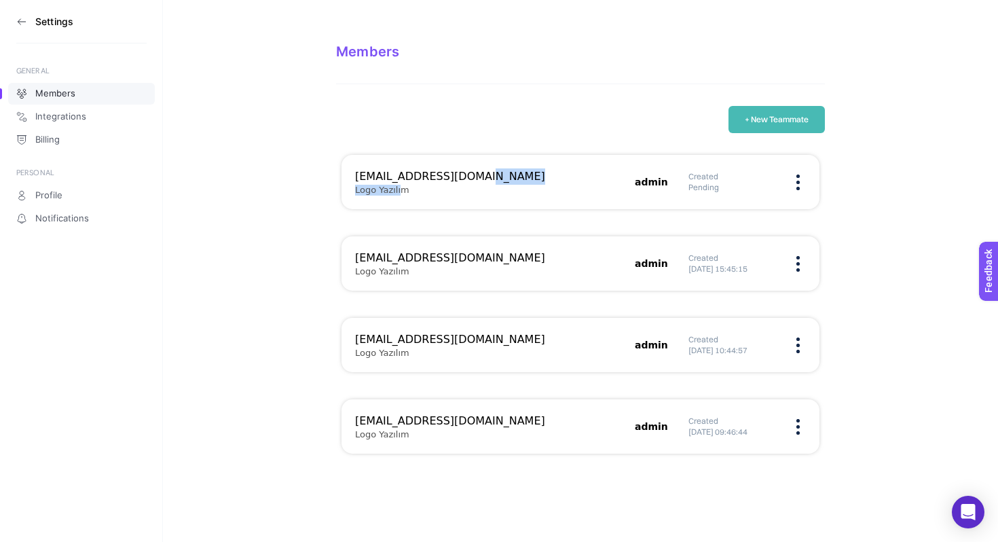
drag, startPoint x: 400, startPoint y: 185, endPoint x: 535, endPoint y: 193, distance: 136.0
click at [512, 236] on div "[EMAIL_ADDRESS][DOMAIN_NAME] Logo Yazılım admin Created Pending" at bounding box center [580, 263] width 478 height 54
click at [535, 193] on div "[EMAIL_ADDRESS][DOMAIN_NAME] Logo Yazılım" at bounding box center [490, 181] width 271 height 27
drag, startPoint x: 331, startPoint y: 56, endPoint x: 471, endPoint y: 70, distance: 140.5
click at [465, 69] on section "Members + New Teammate [EMAIL_ADDRESS][DOMAIN_NAME] Logo Yazılım admin Created …" at bounding box center [580, 237] width 835 height 475
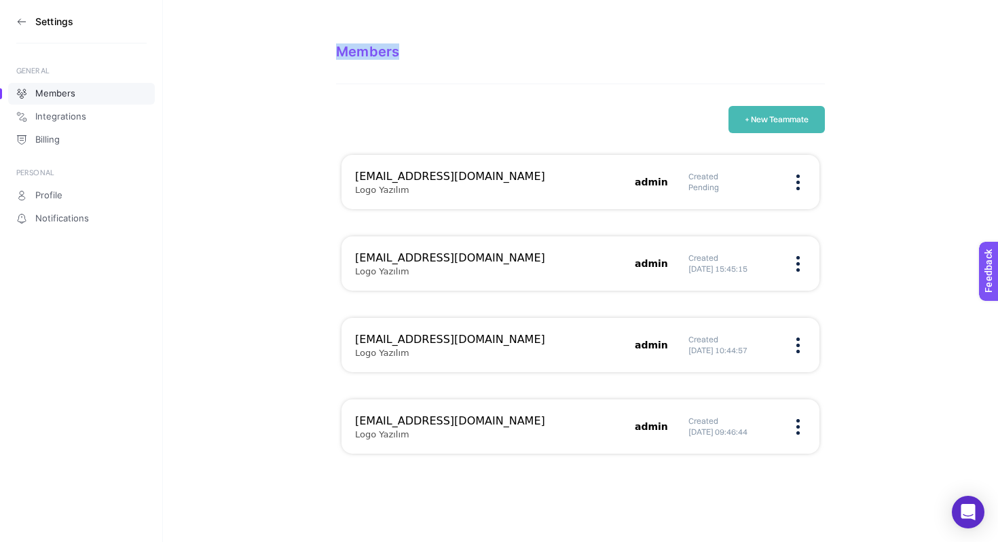
click at [471, 70] on div "Members" at bounding box center [580, 63] width 489 height 41
click at [377, 56] on div "Members" at bounding box center [580, 51] width 489 height 16
click at [444, 186] on div "[EMAIL_ADDRESS][DOMAIN_NAME] Logo Yazılım" at bounding box center [490, 181] width 271 height 27
